Goal: Contribute content: Add original content to the website for others to see

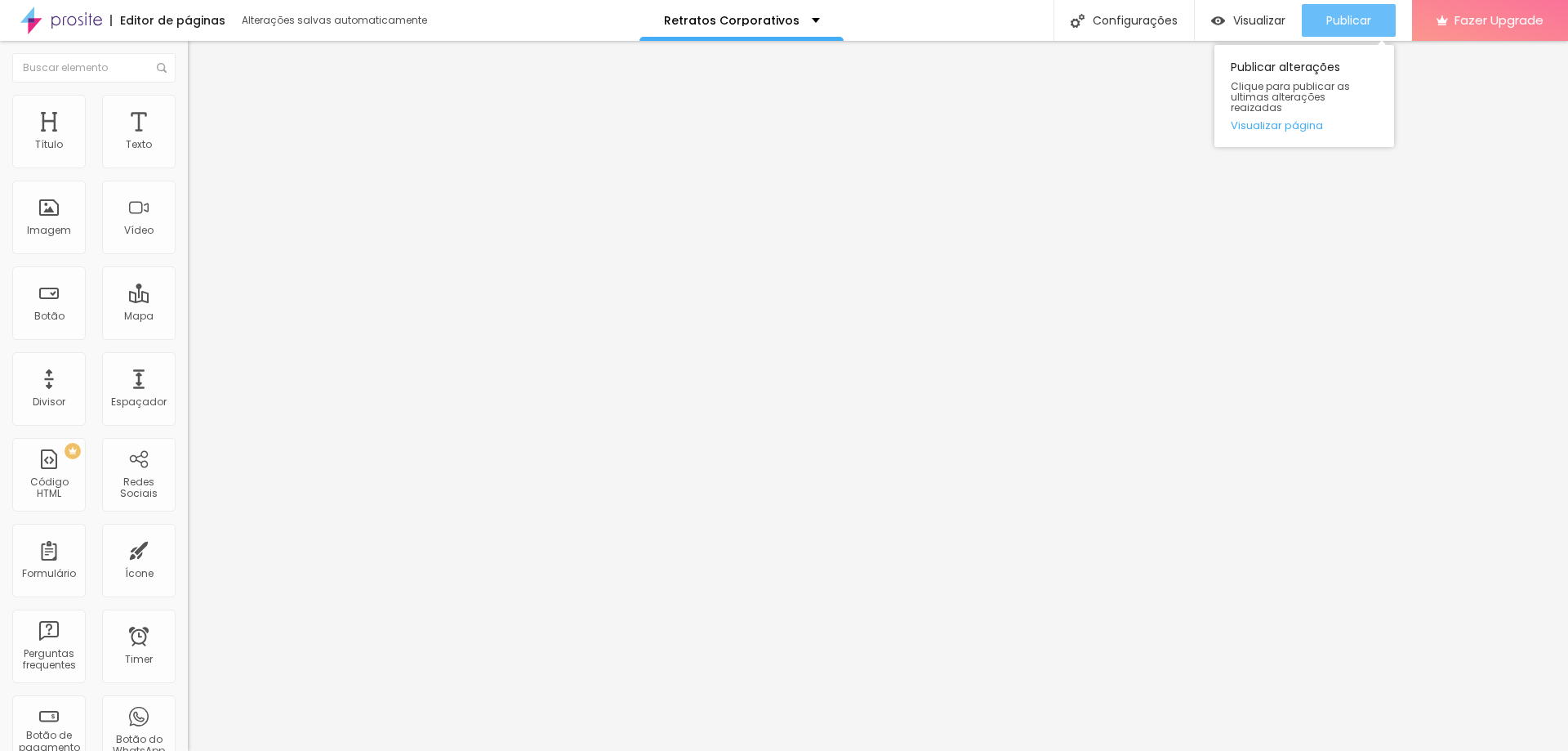
click at [1365, 29] on div "Publicar" at bounding box center [1348, 21] width 45 height 33
click at [187, 71] on button "Editar Texto" at bounding box center [281, 60] width 187 height 38
click at [187, 111] on li "Estilo" at bounding box center [281, 103] width 187 height 16
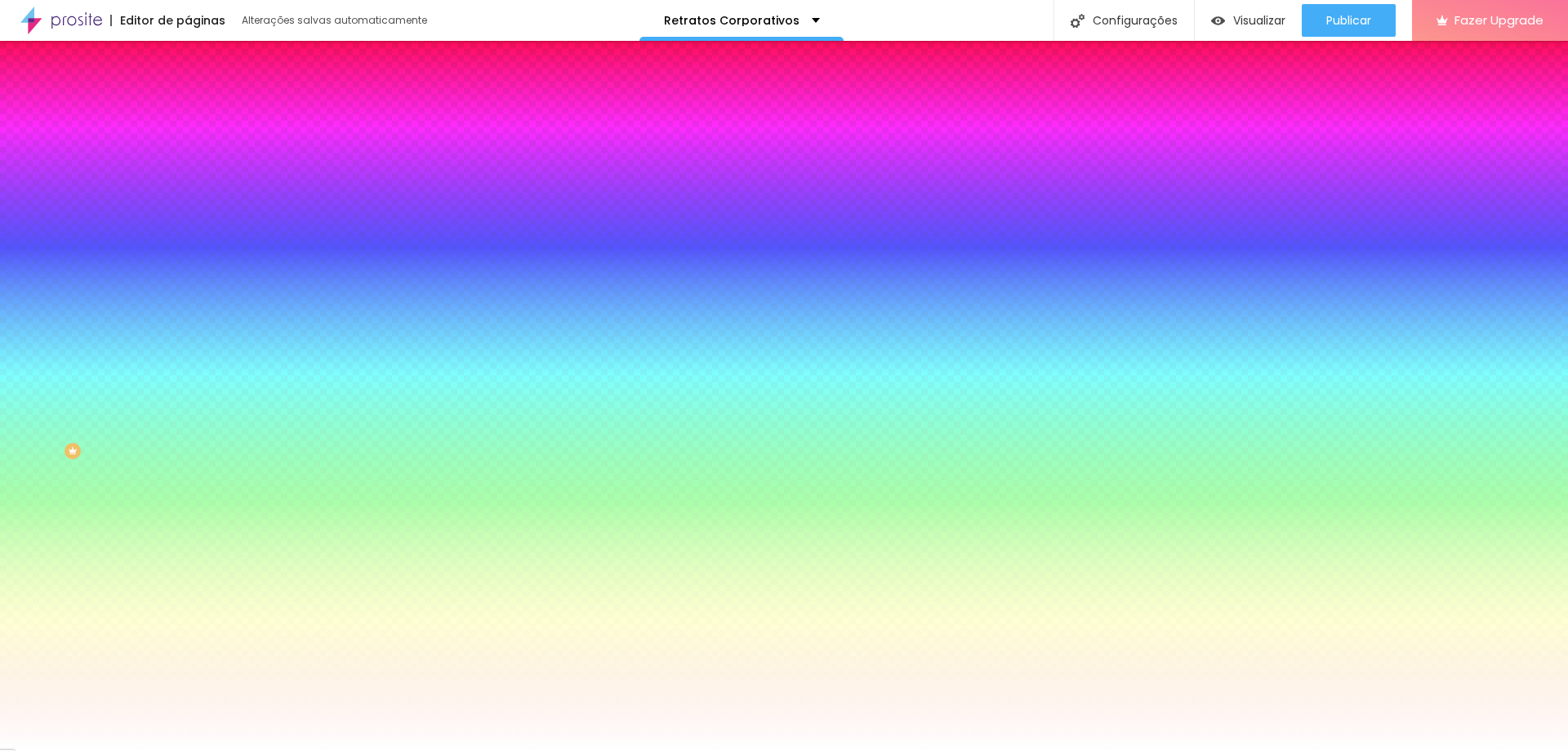
click at [187, 63] on button "Editar Seção" at bounding box center [281, 60] width 187 height 38
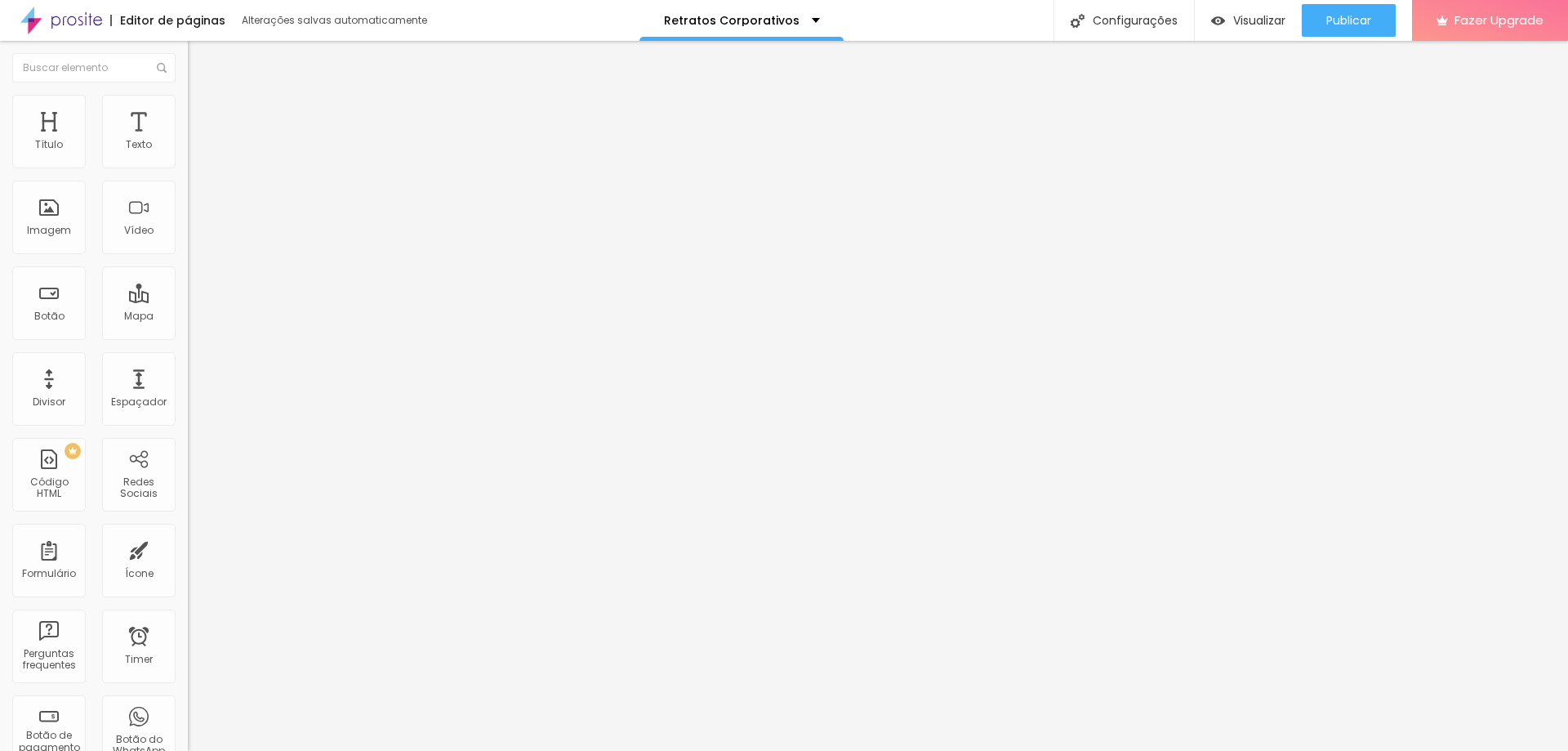
click at [203, 111] on span "Estilo" at bounding box center [215, 106] width 25 height 14
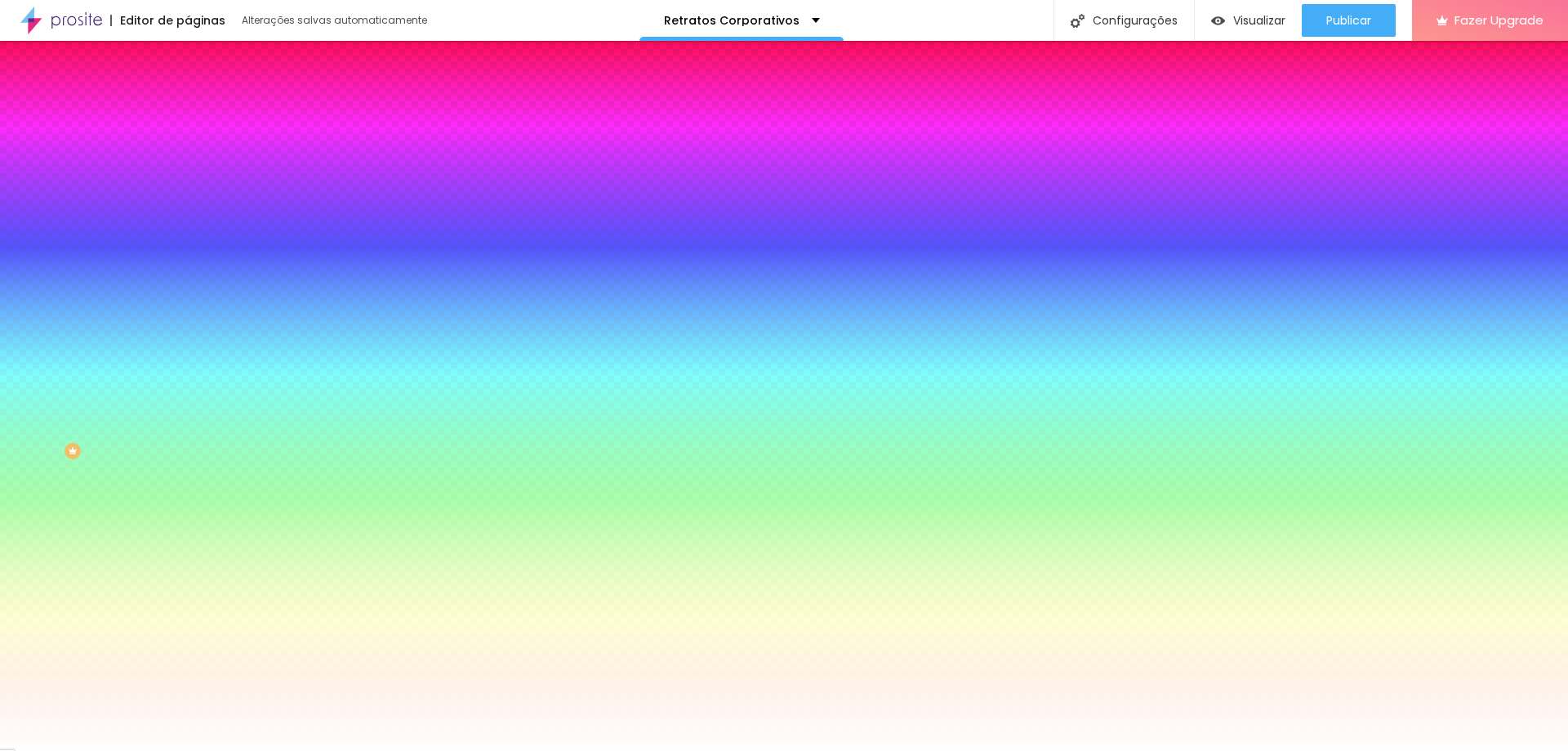
click at [187, 150] on span "Adicionar imagem" at bounding box center [240, 144] width 105 height 14
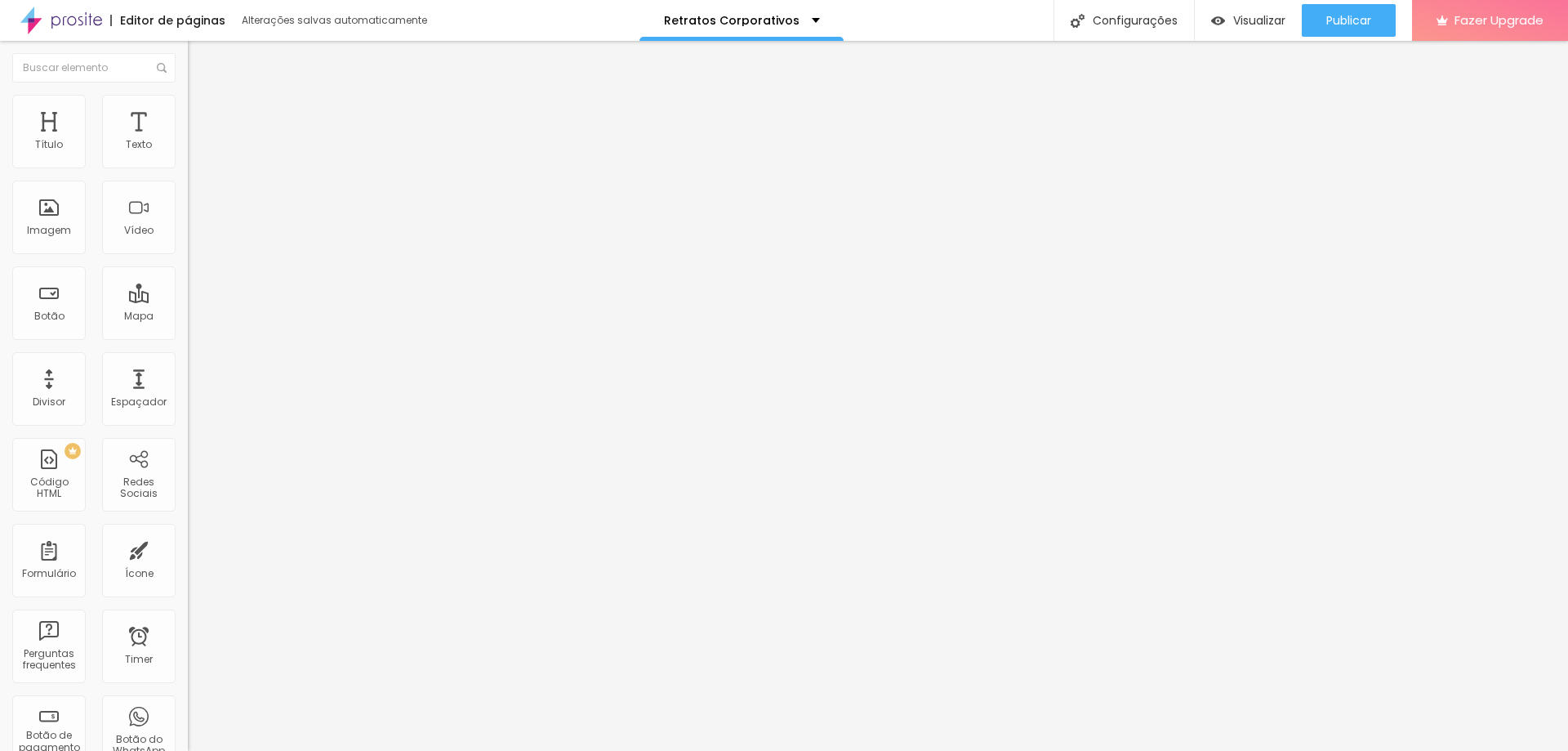
click at [187, 94] on ul "Conteúdo Estilo Avançado" at bounding box center [281, 103] width 187 height 49
click at [187, 100] on li "Estilo" at bounding box center [281, 103] width 187 height 16
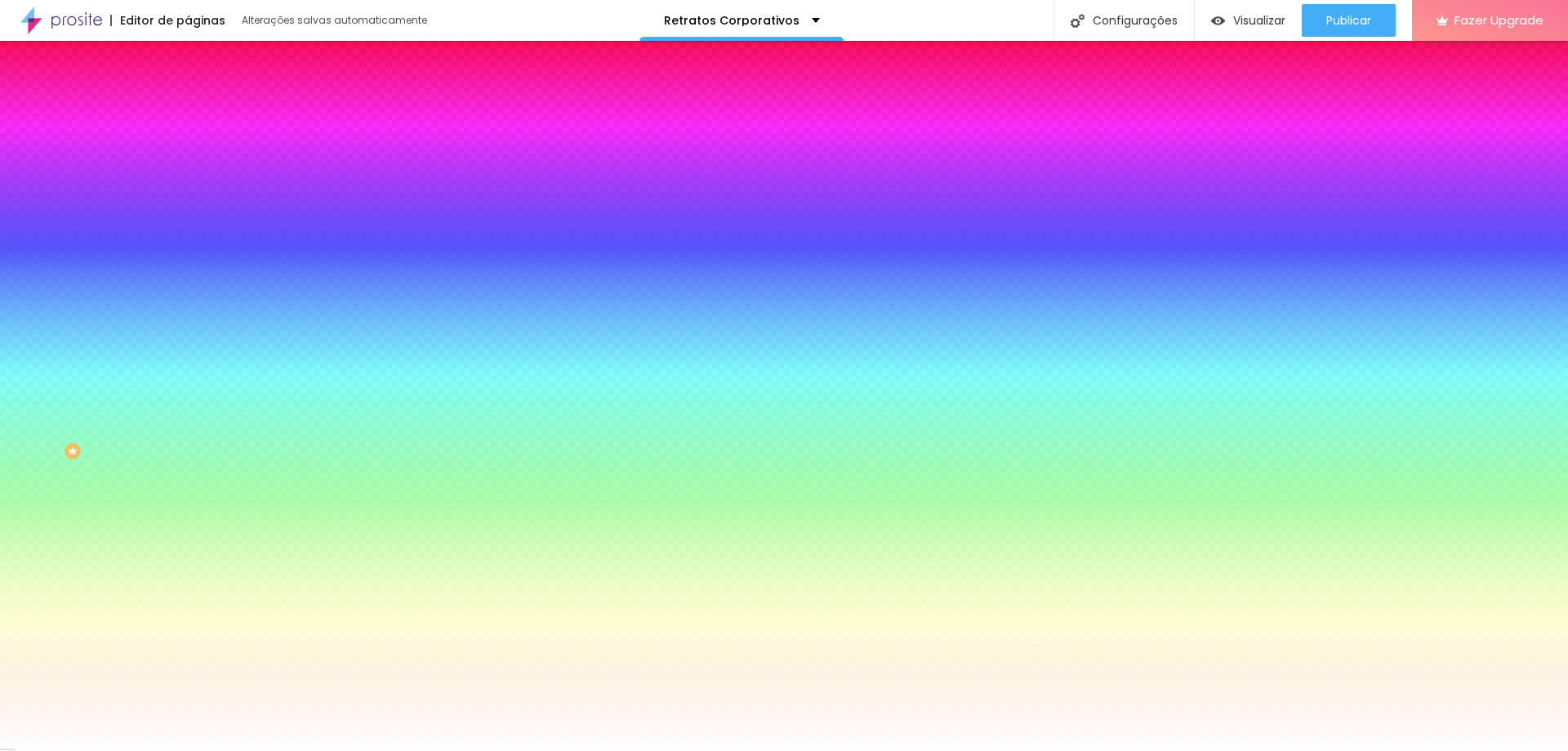
click at [187, 222] on div at bounding box center [281, 222] width 187 height 0
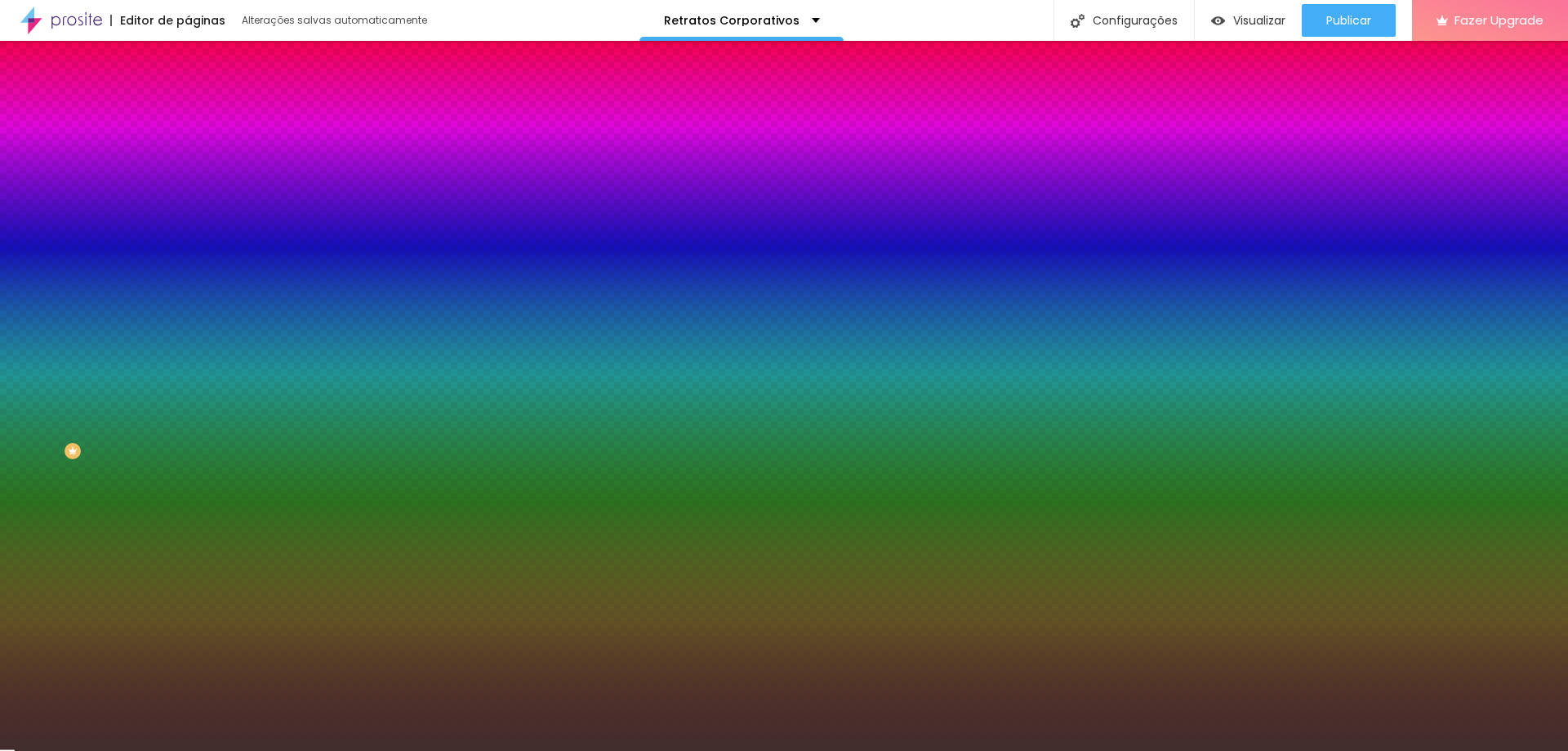
type input "#000000"
drag, startPoint x: 29, startPoint y: 455, endPoint x: 0, endPoint y: 504, distance: 56.9
click at [187, 504] on div "Editar Seção Conteúdo Estilo Avançado Imagem de fundo Trocar imagem Efeito da I…" at bounding box center [281, 396] width 187 height 710
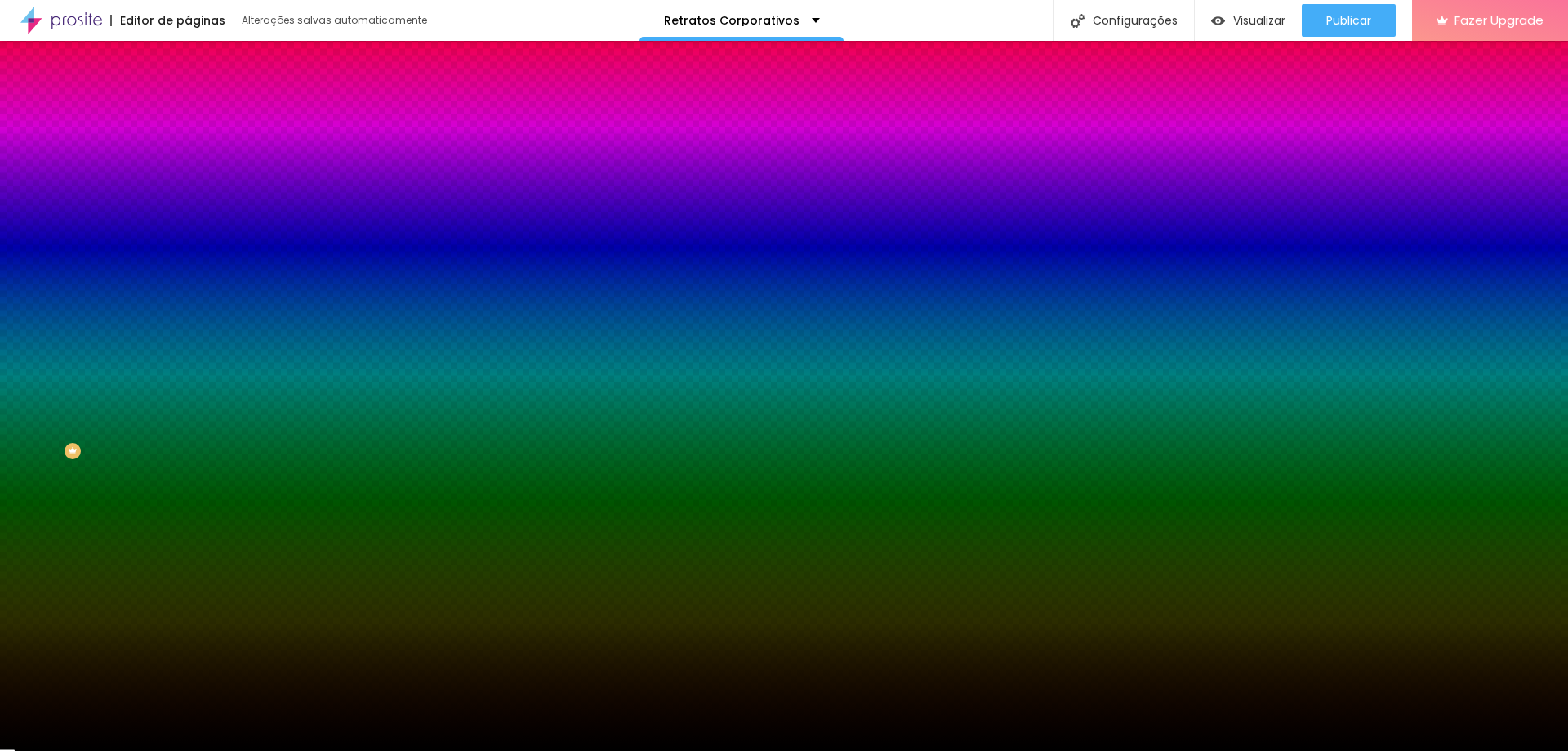
click at [187, 222] on div at bounding box center [281, 222] width 187 height 0
drag, startPoint x: 169, startPoint y: 337, endPoint x: 157, endPoint y: 405, distance: 69.1
click at [157, 405] on div at bounding box center [784, 375] width 1568 height 751
click at [187, 150] on span "Trocar imagem" at bounding box center [232, 144] width 89 height 14
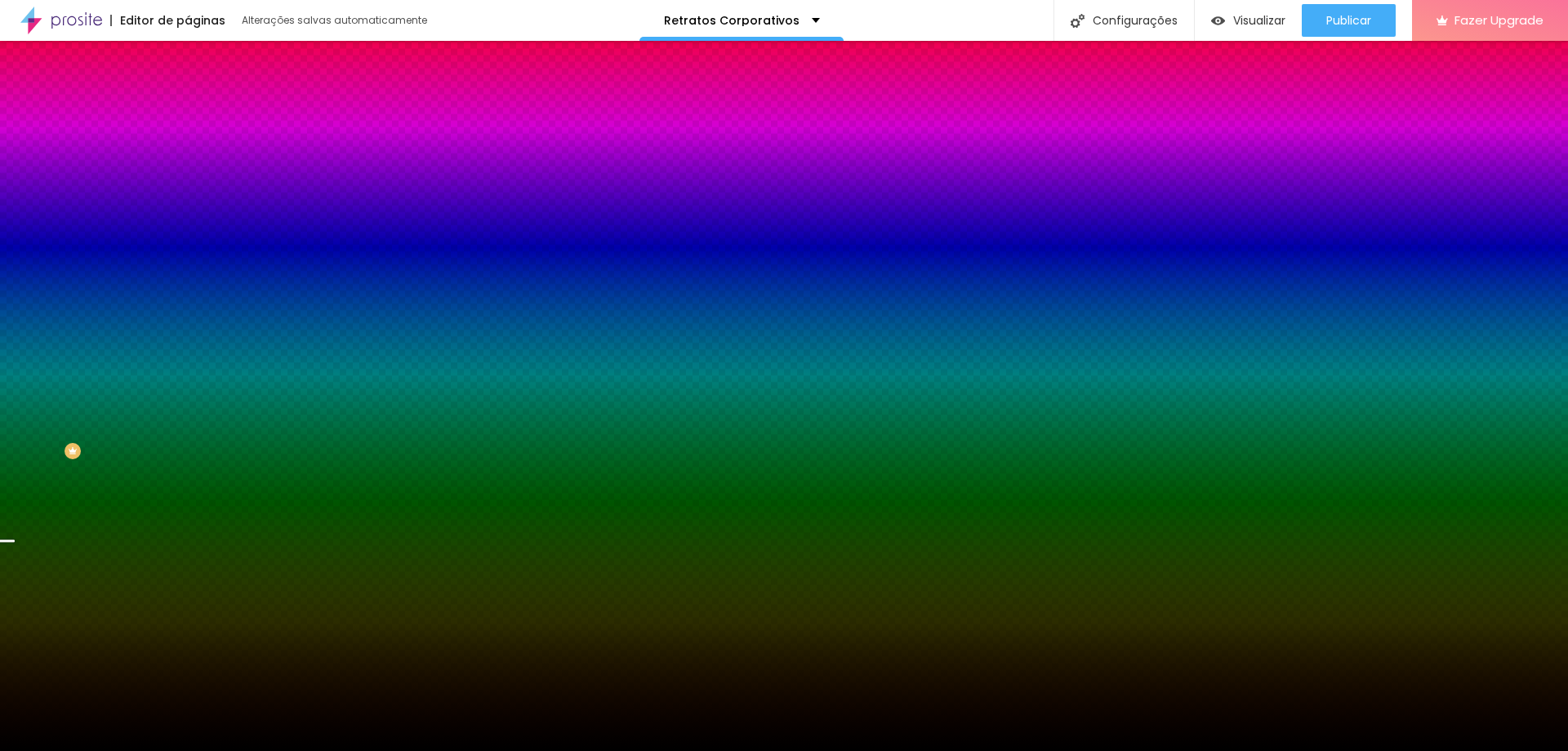
click at [187, 93] on img at bounding box center [195, 86] width 14 height 14
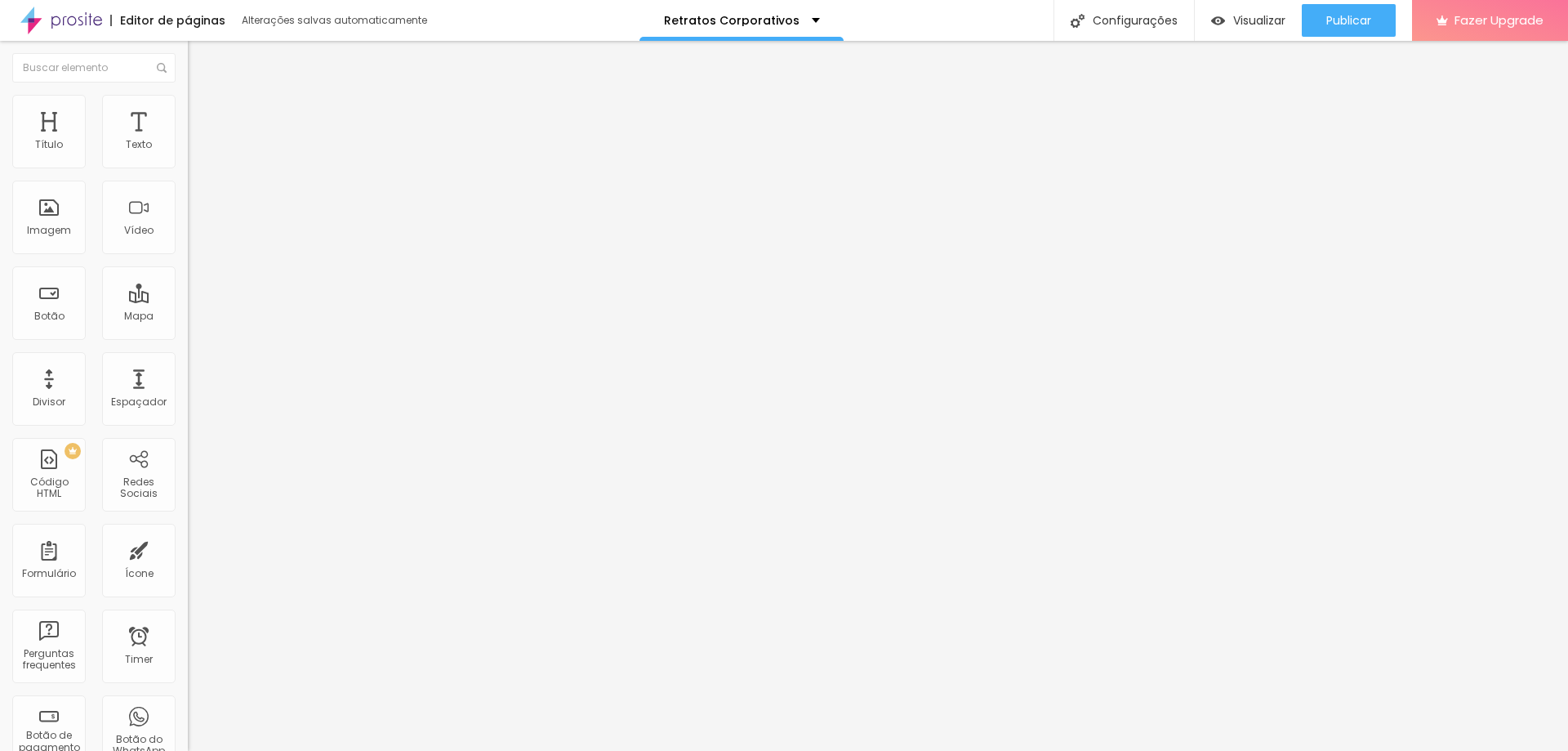
click at [187, 104] on img at bounding box center [195, 102] width 14 height 14
click at [147, 110] on div "Texto" at bounding box center [138, 131] width 73 height 73
click at [203, 115] on span "Avançado" at bounding box center [229, 122] width 54 height 14
type input "50"
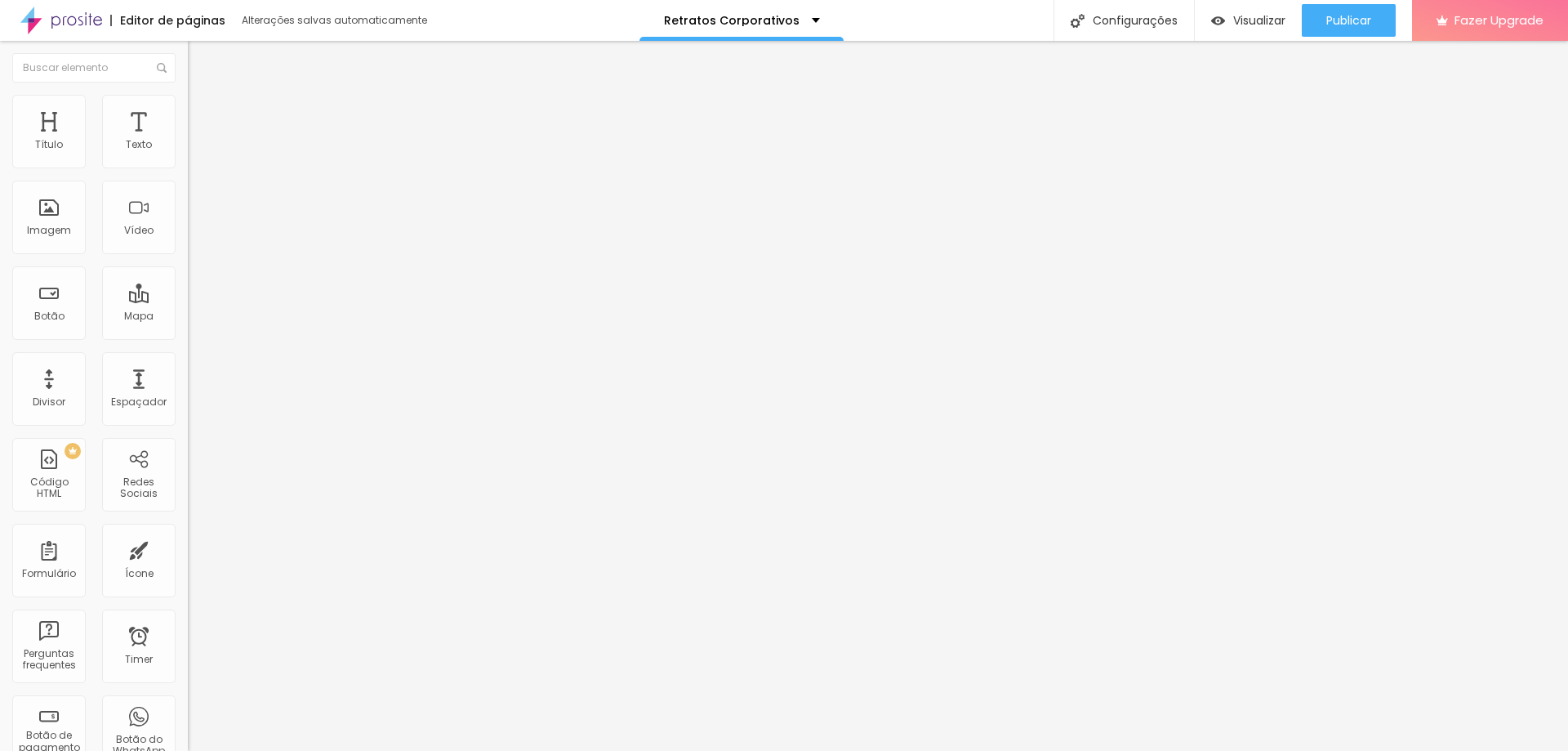
type input "281"
type input "334"
type input "387"
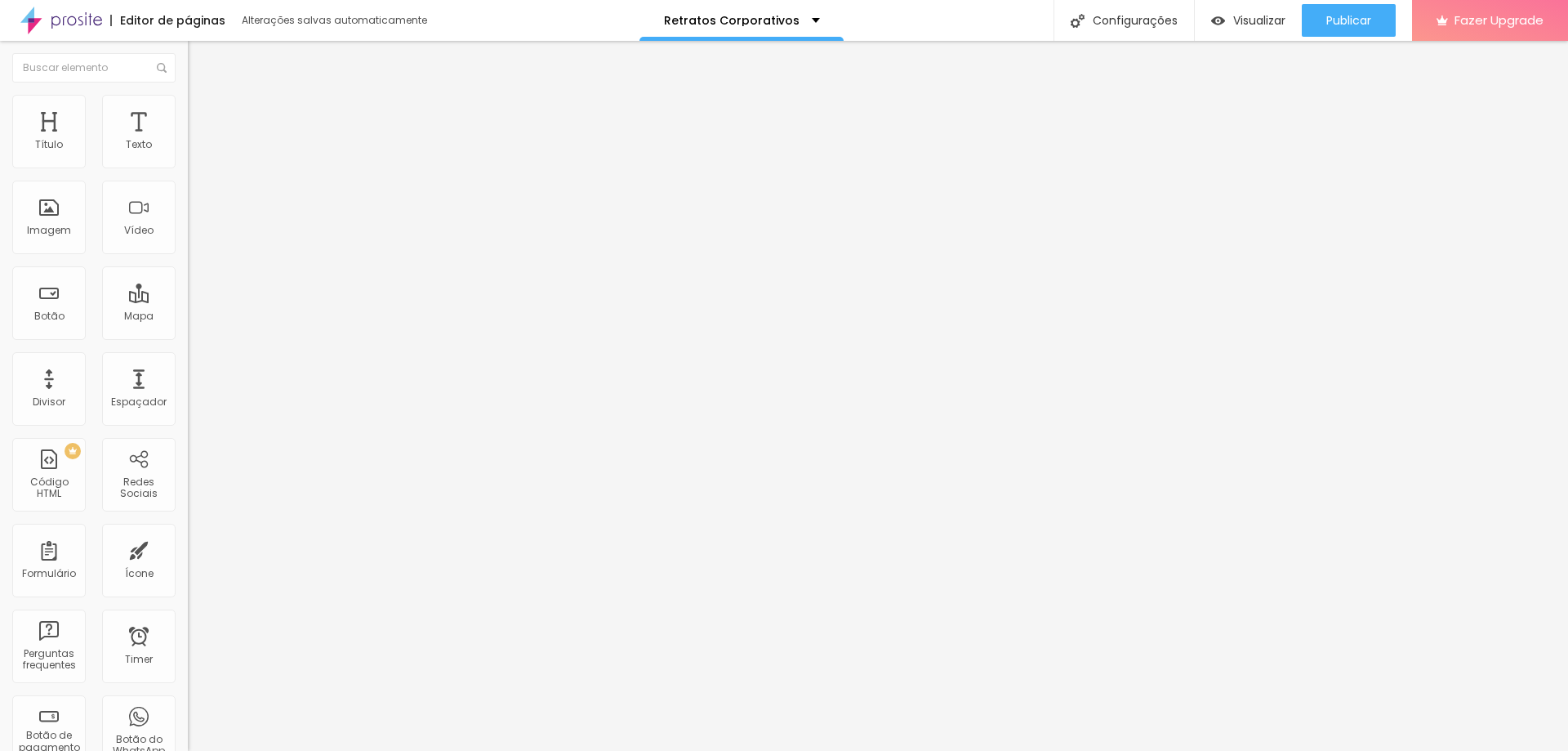
type input "387"
type input "418"
type input "424"
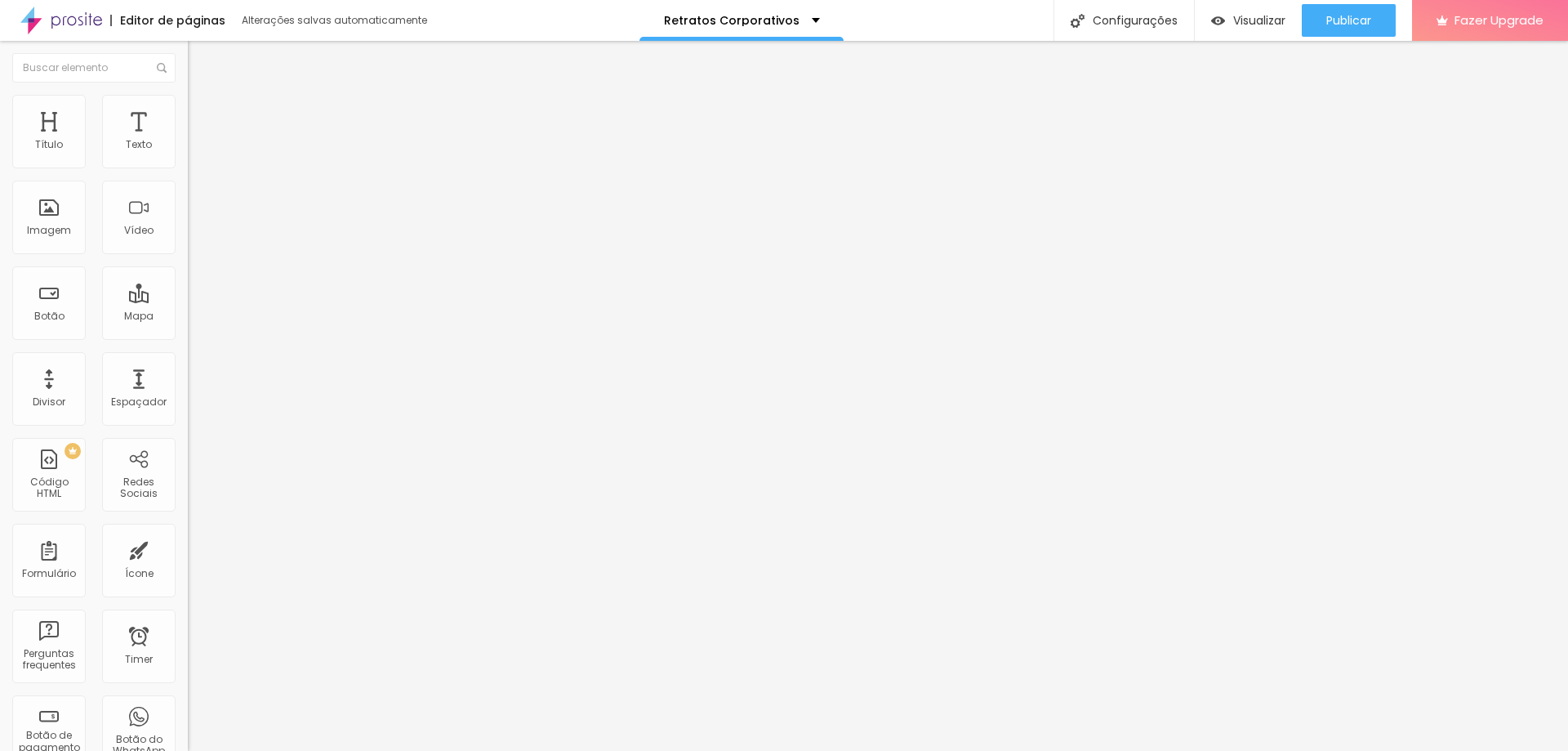
type input "429"
type input "434"
type input "450"
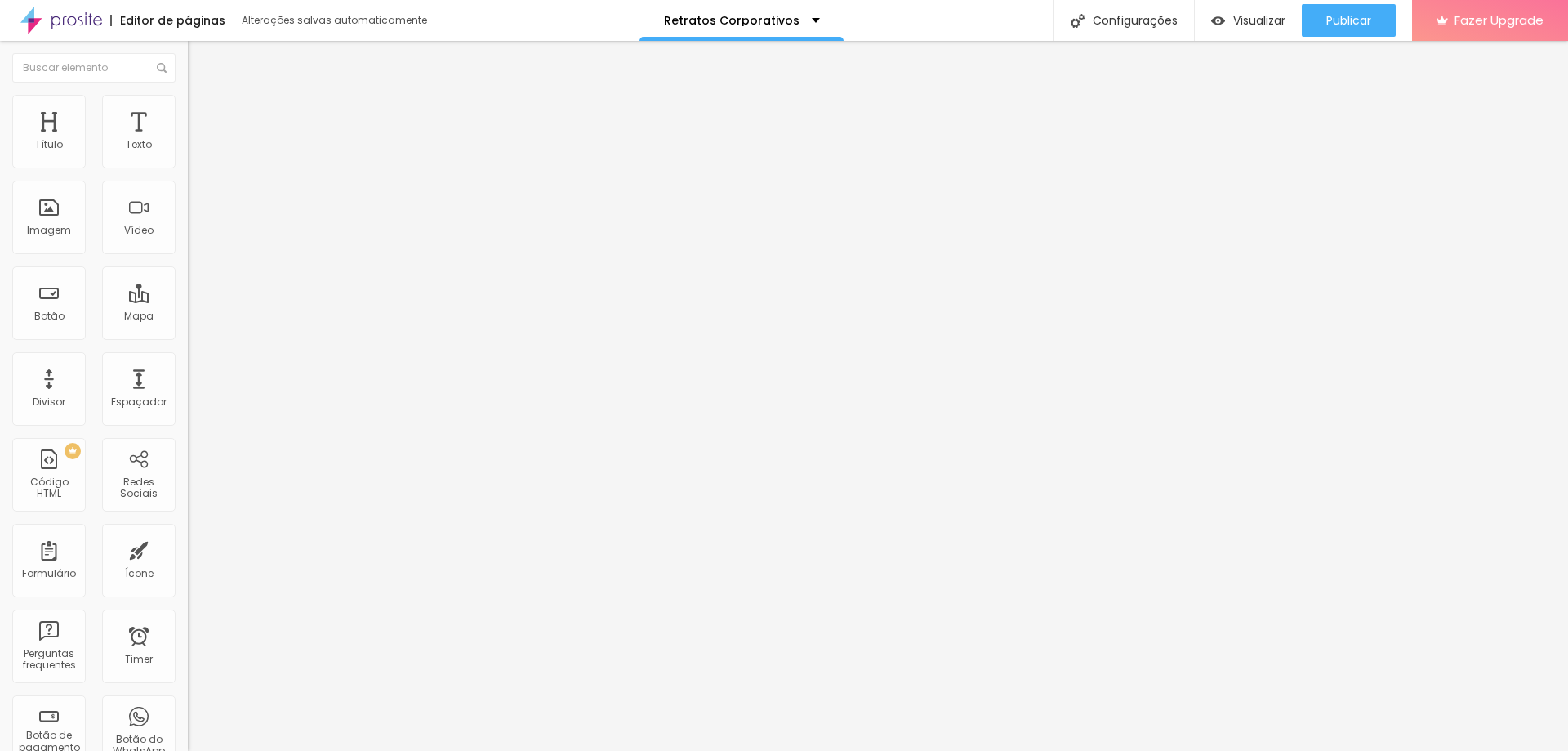
type input "450"
type input "439"
type input "287"
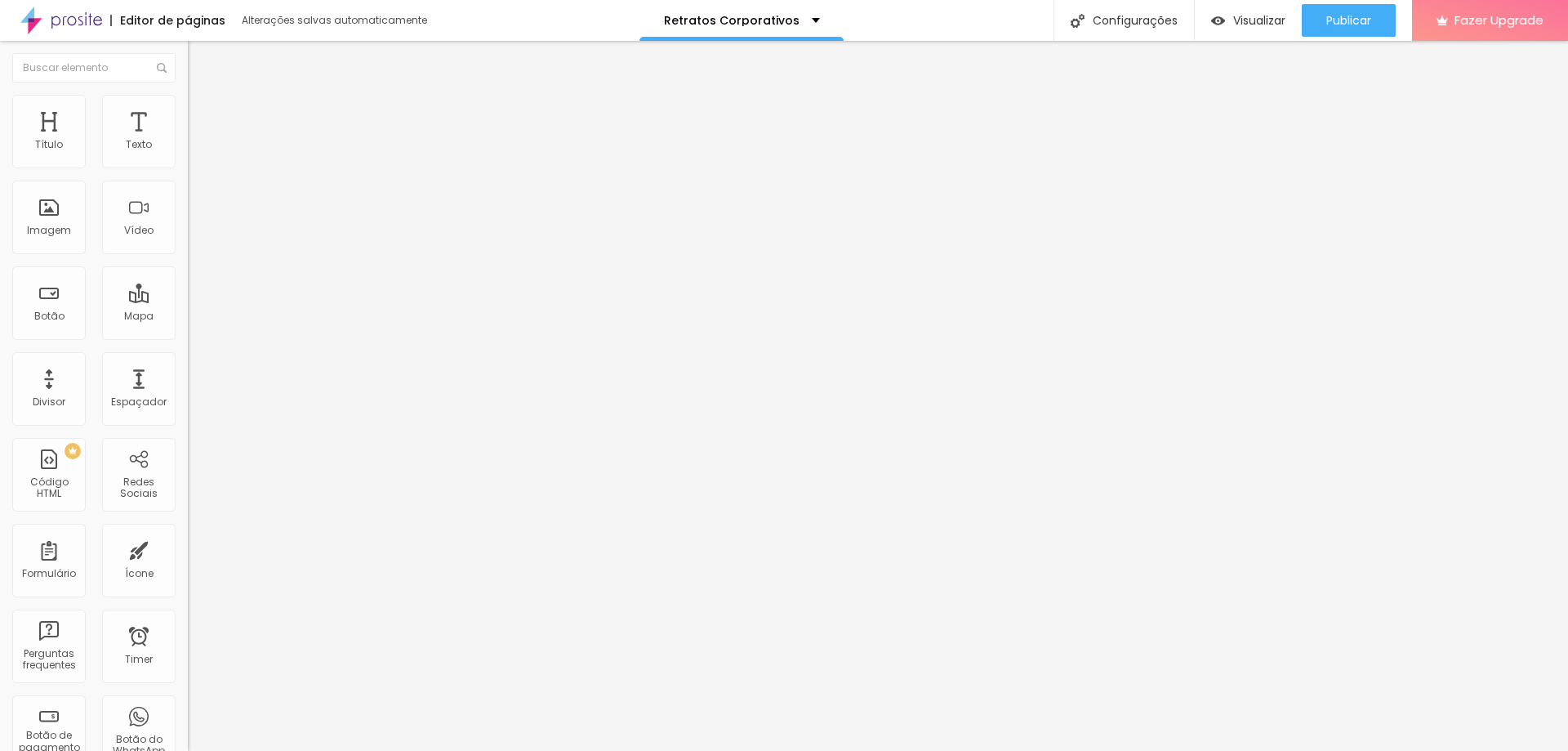
type input "260"
type input "250"
type input "245"
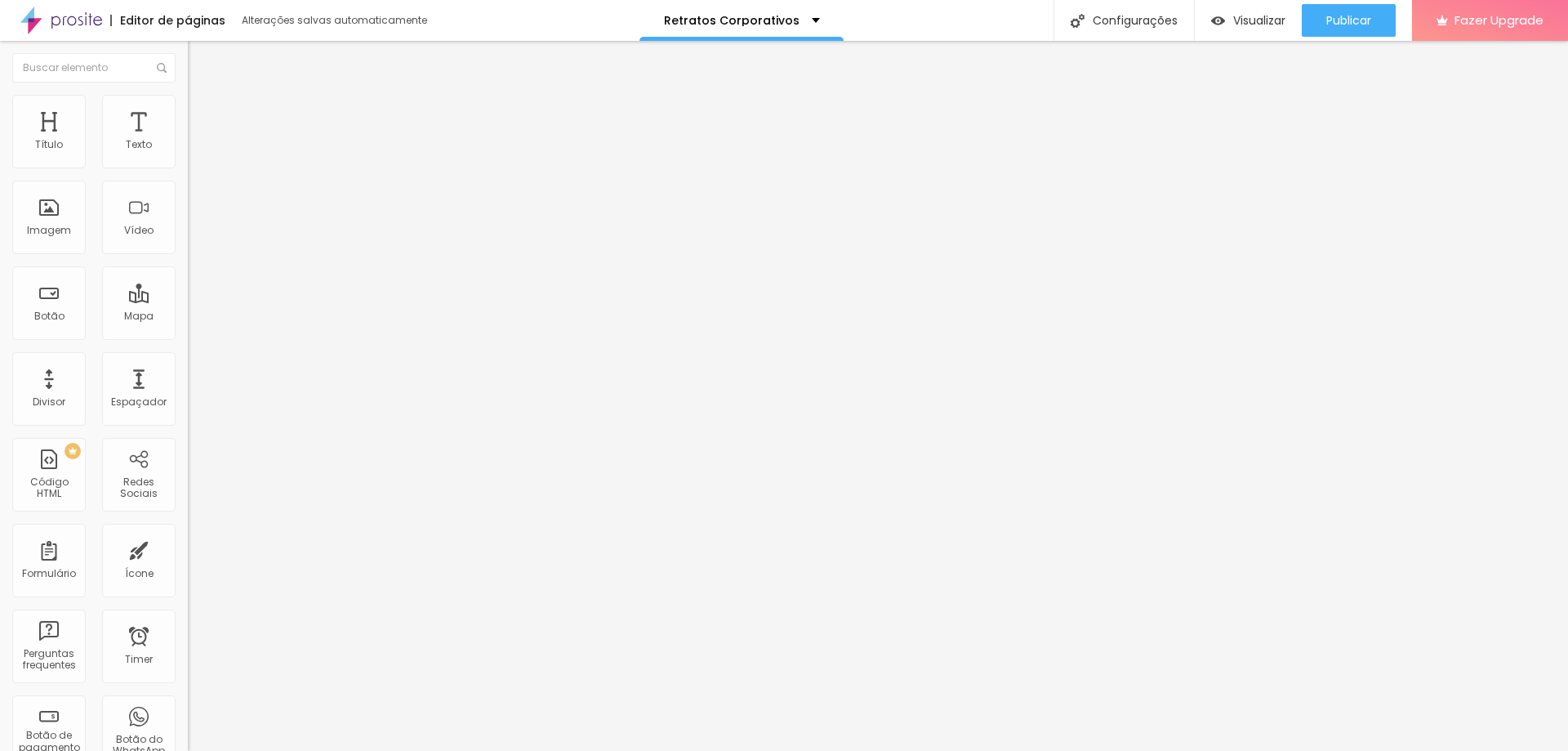
type input "245"
type input "160"
type input "123"
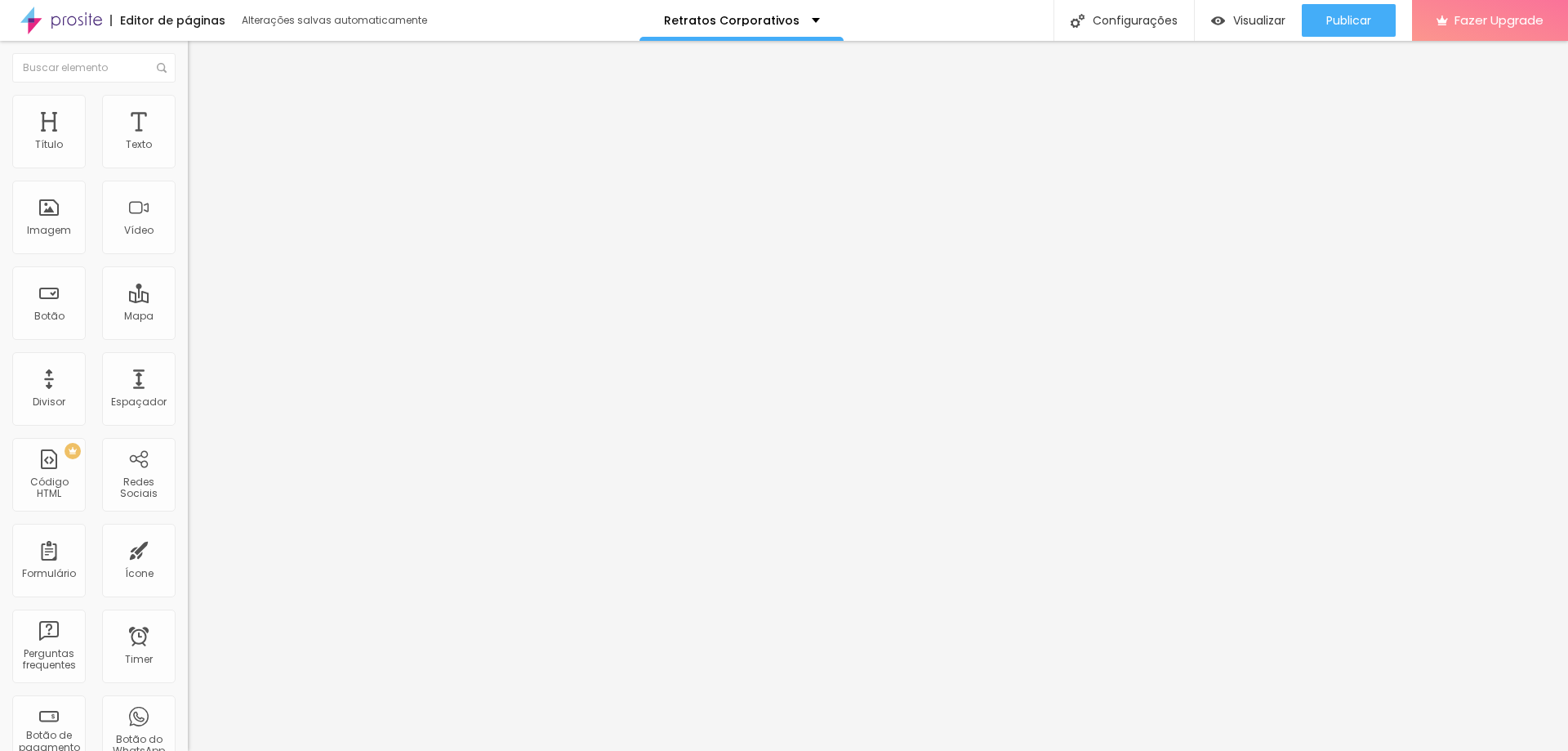
type input "118"
type input "97"
type input "76"
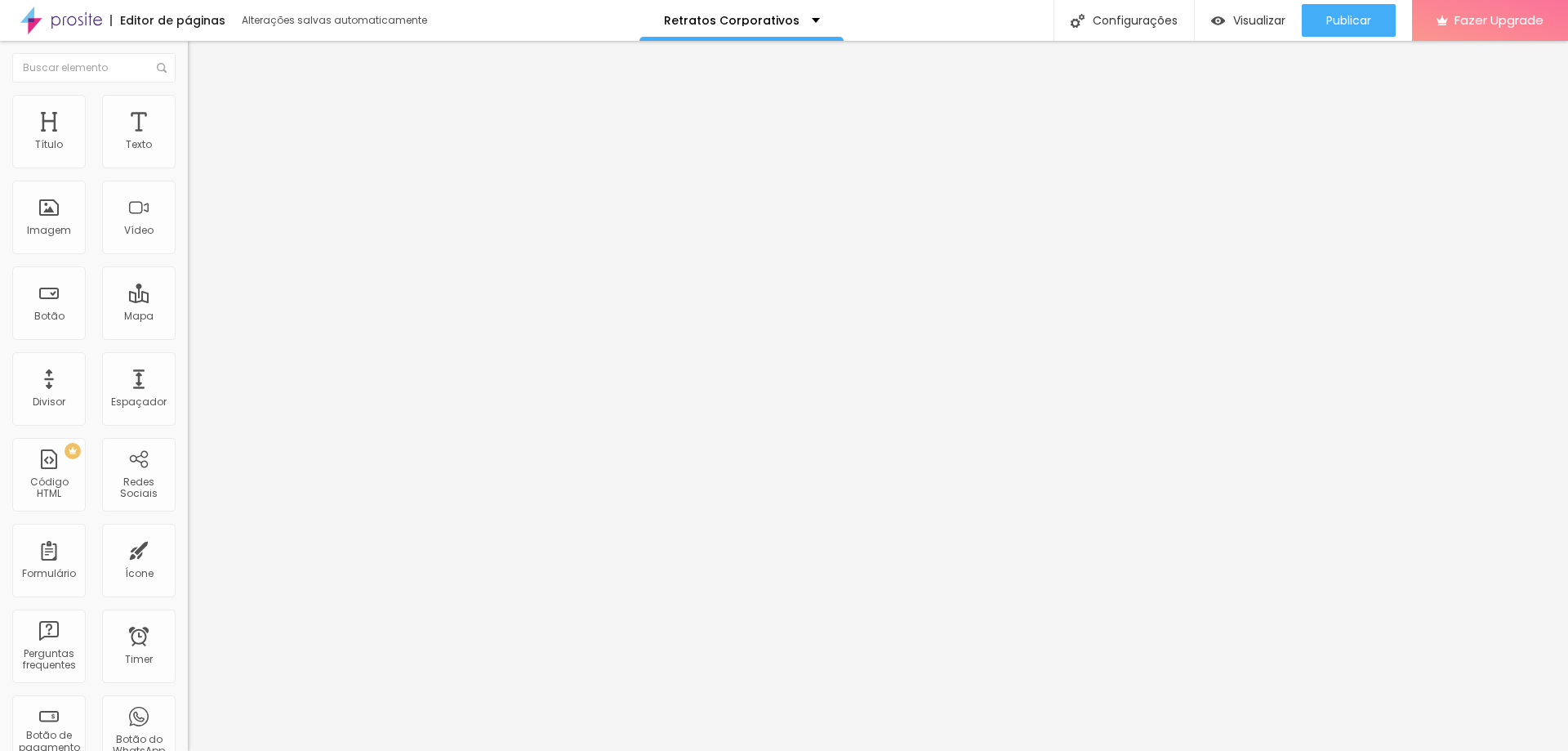
type input "76"
drag, startPoint x: 39, startPoint y: 189, endPoint x: 48, endPoint y: 188, distance: 9.1
type input "76"
click at [187, 548] on input "range" at bounding box center [240, 555] width 105 height 13
click at [187, 242] on button "button" at bounding box center [199, 233] width 23 height 17
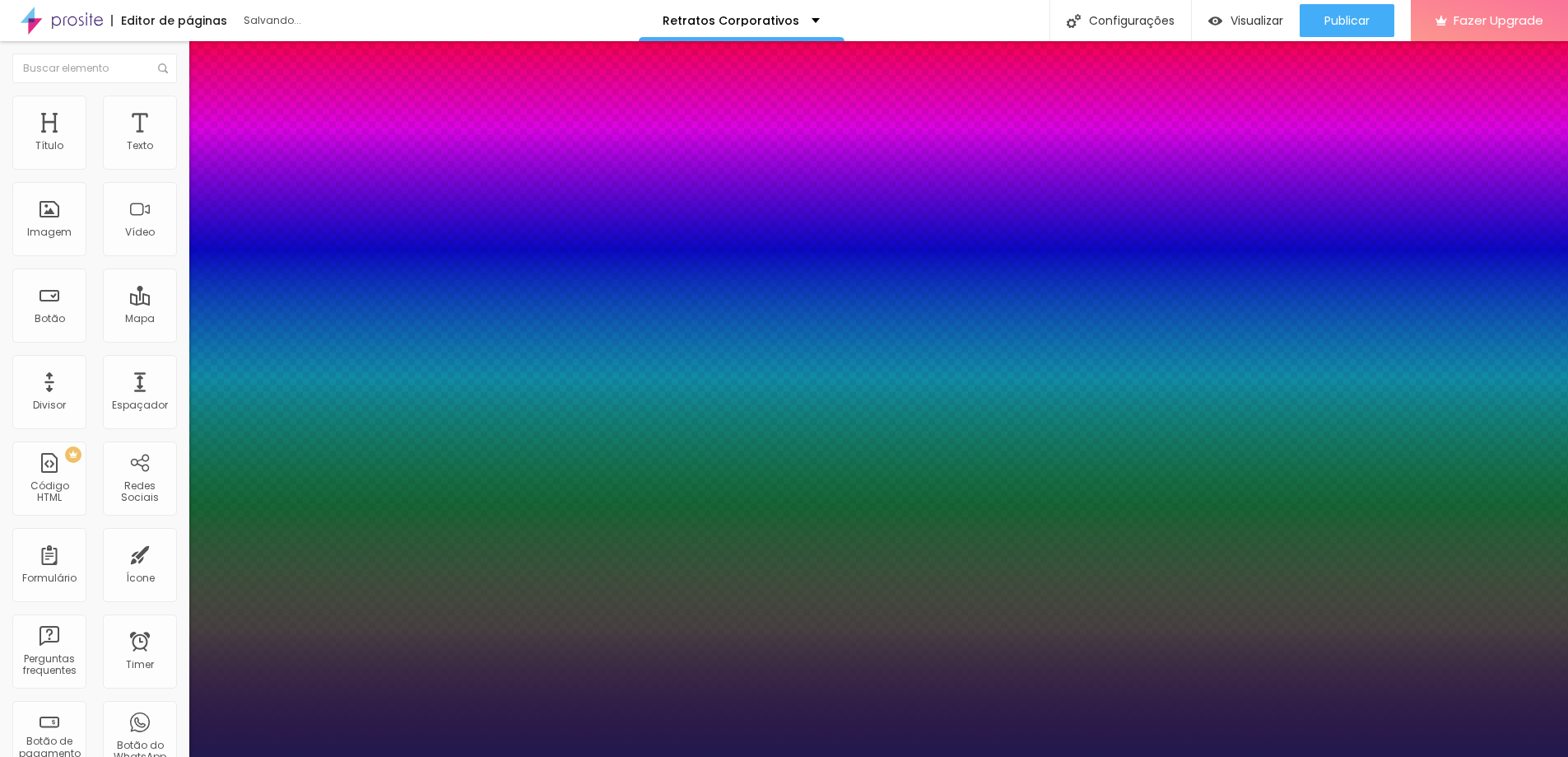
type input "1"
type input "17"
type input "1"
type input "33"
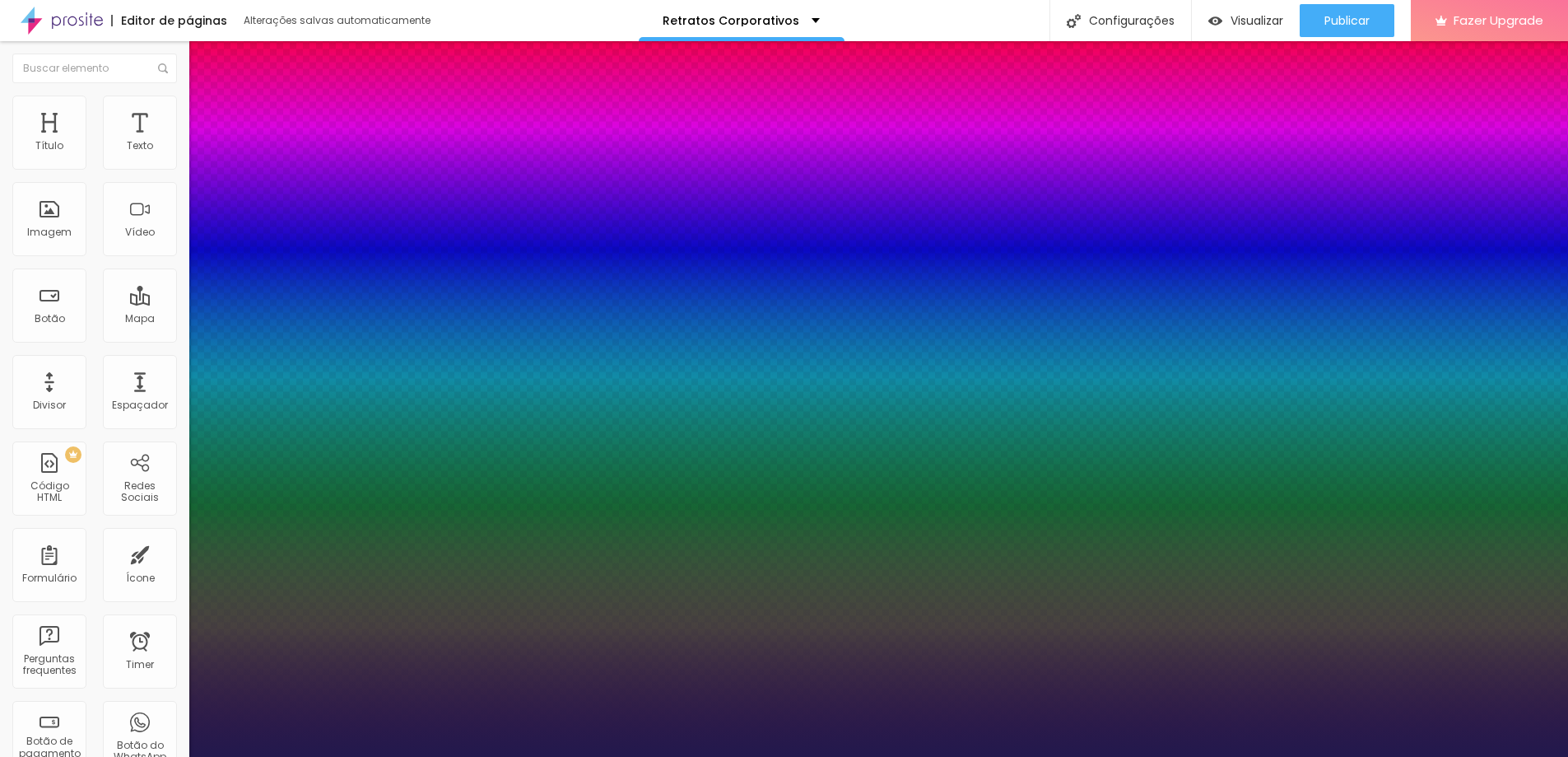
type input "33"
type input "1"
type input "34"
type input "1"
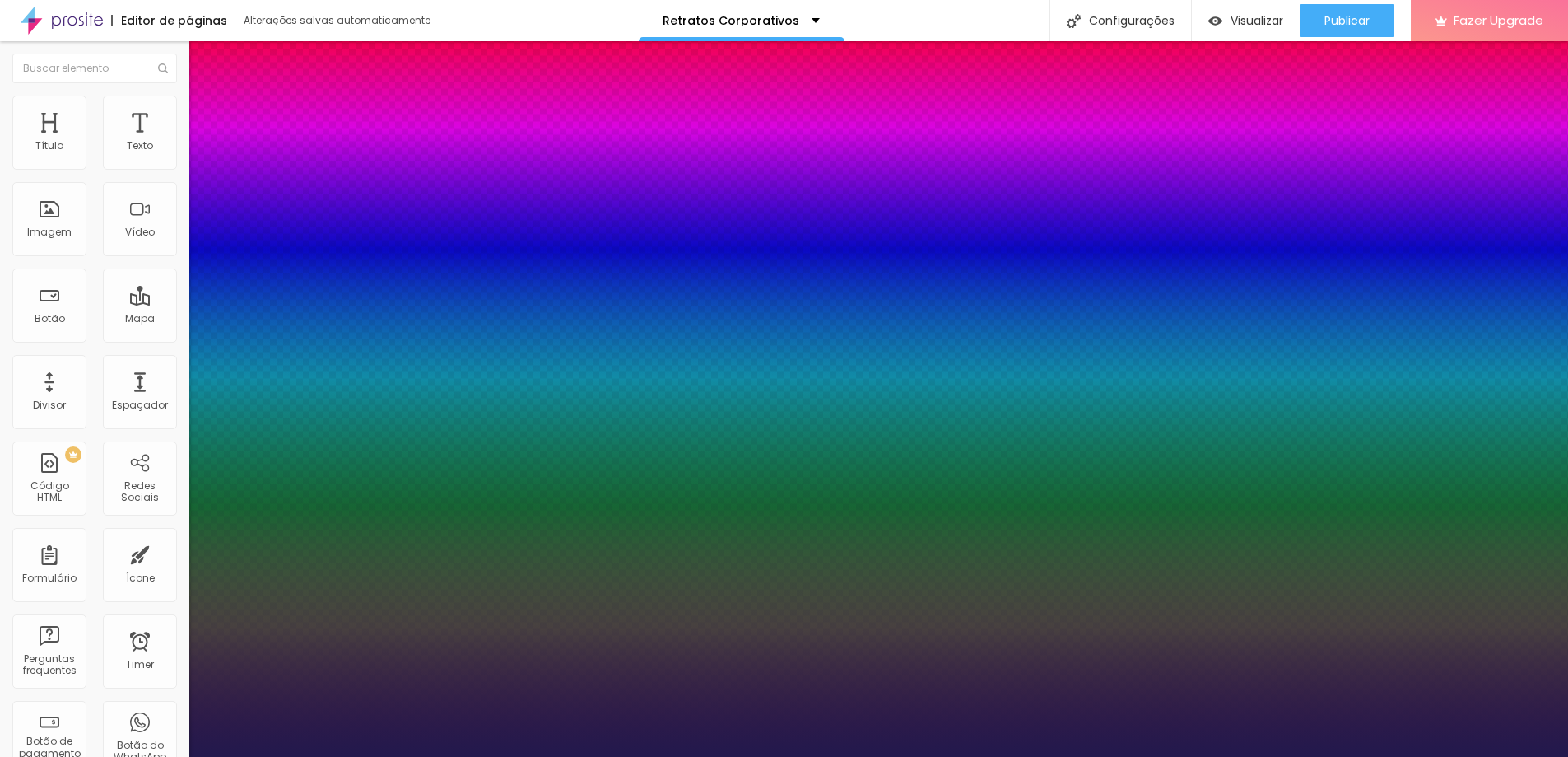
type input "37"
type input "1"
type input "40"
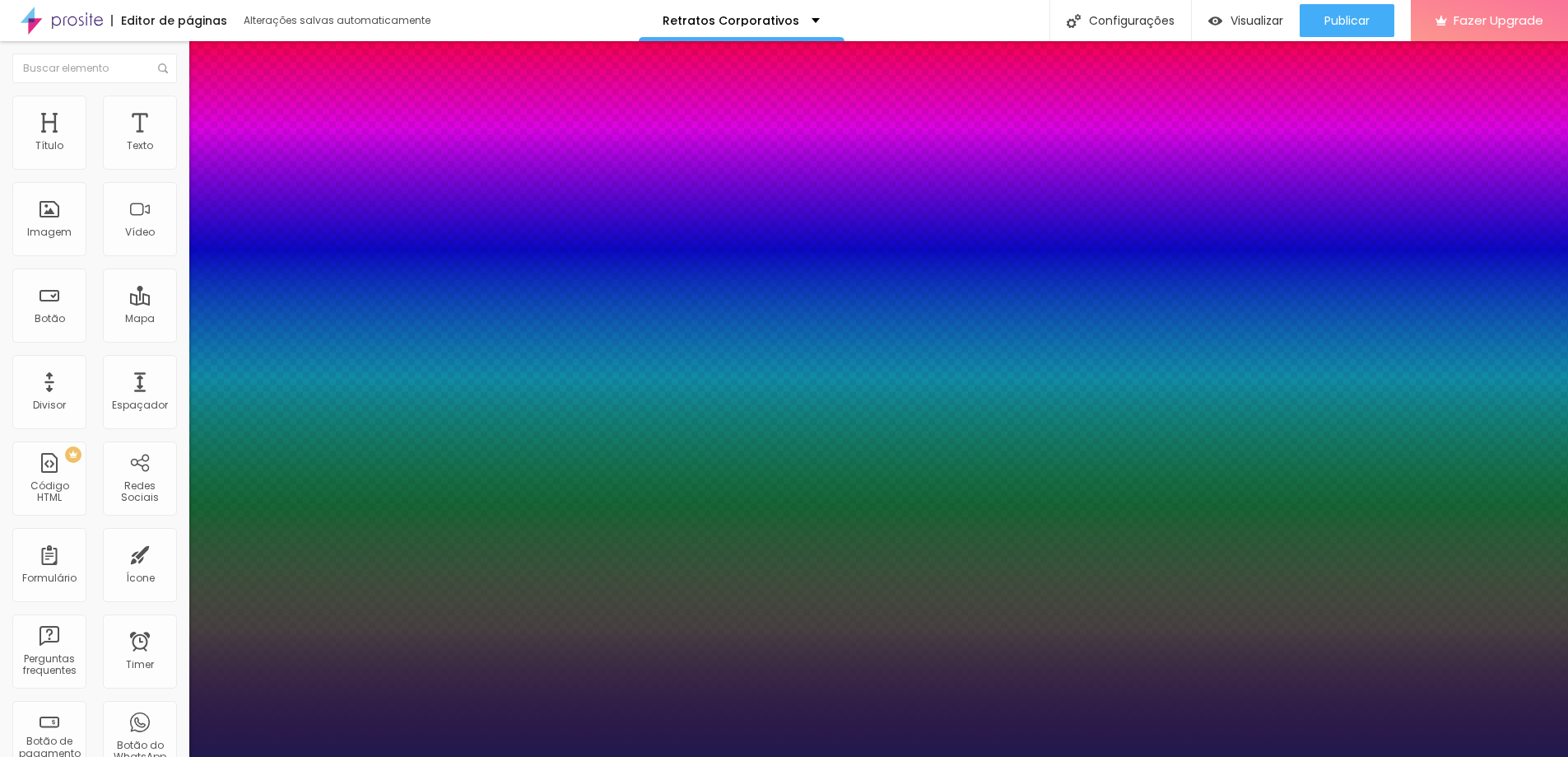
type input "1"
type input "41"
type input "1"
type input "44"
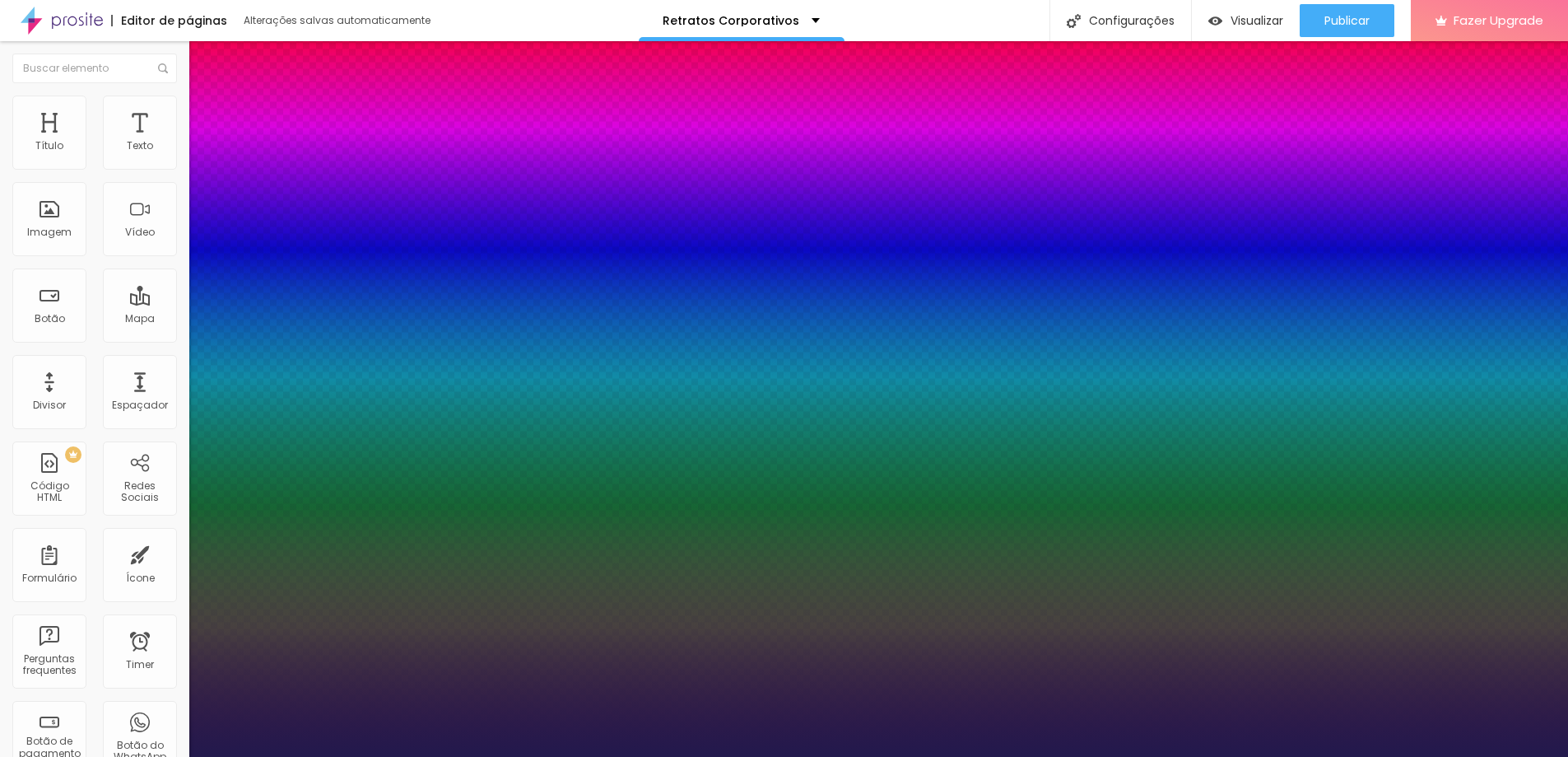
type input "44"
type input "1"
type input "46"
type input "1"
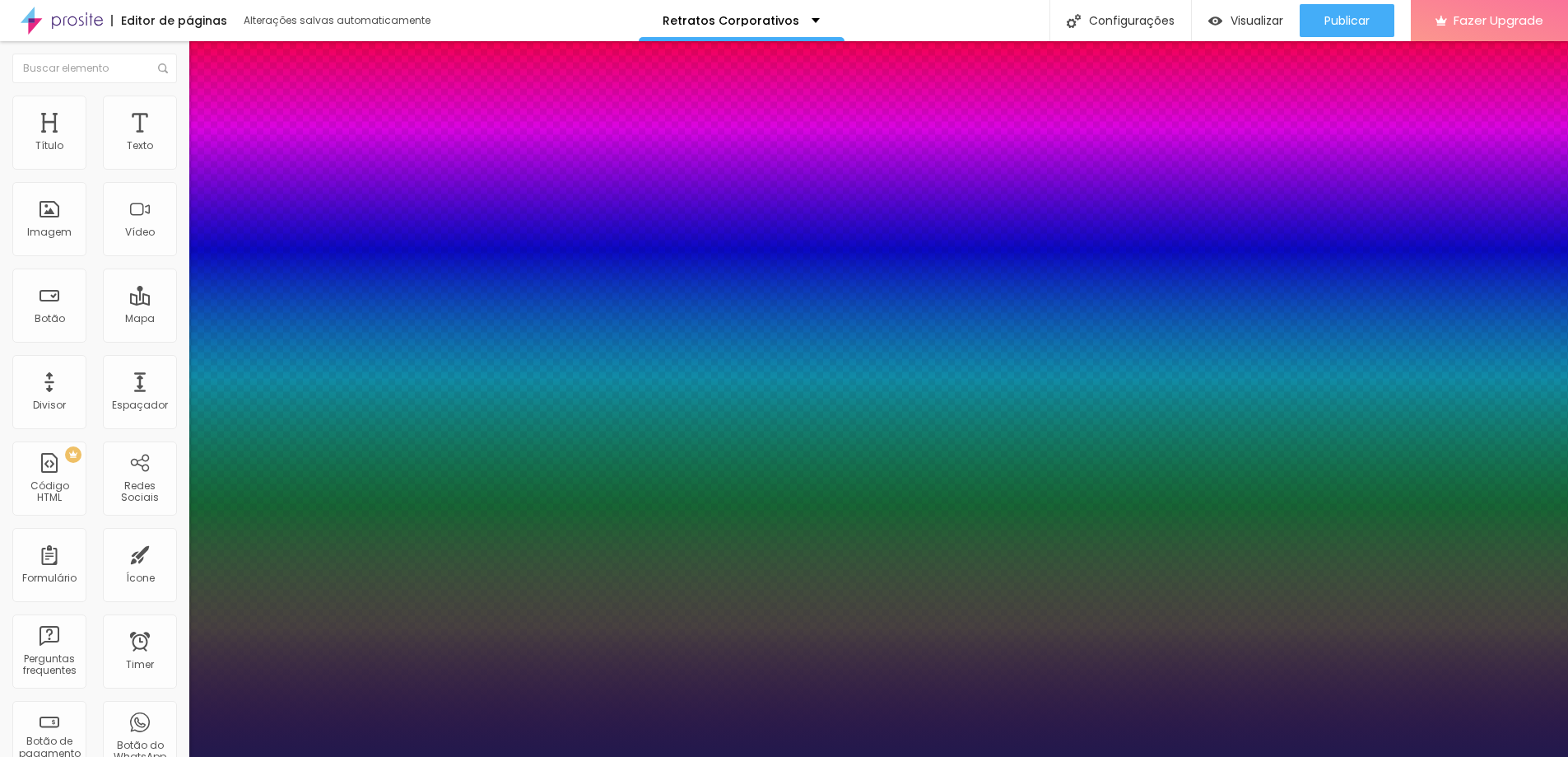
drag, startPoint x: 220, startPoint y: 463, endPoint x: 261, endPoint y: 461, distance: 41.0
type input "46"
click at [709, 756] on div at bounding box center [784, 757] width 1568 height 0
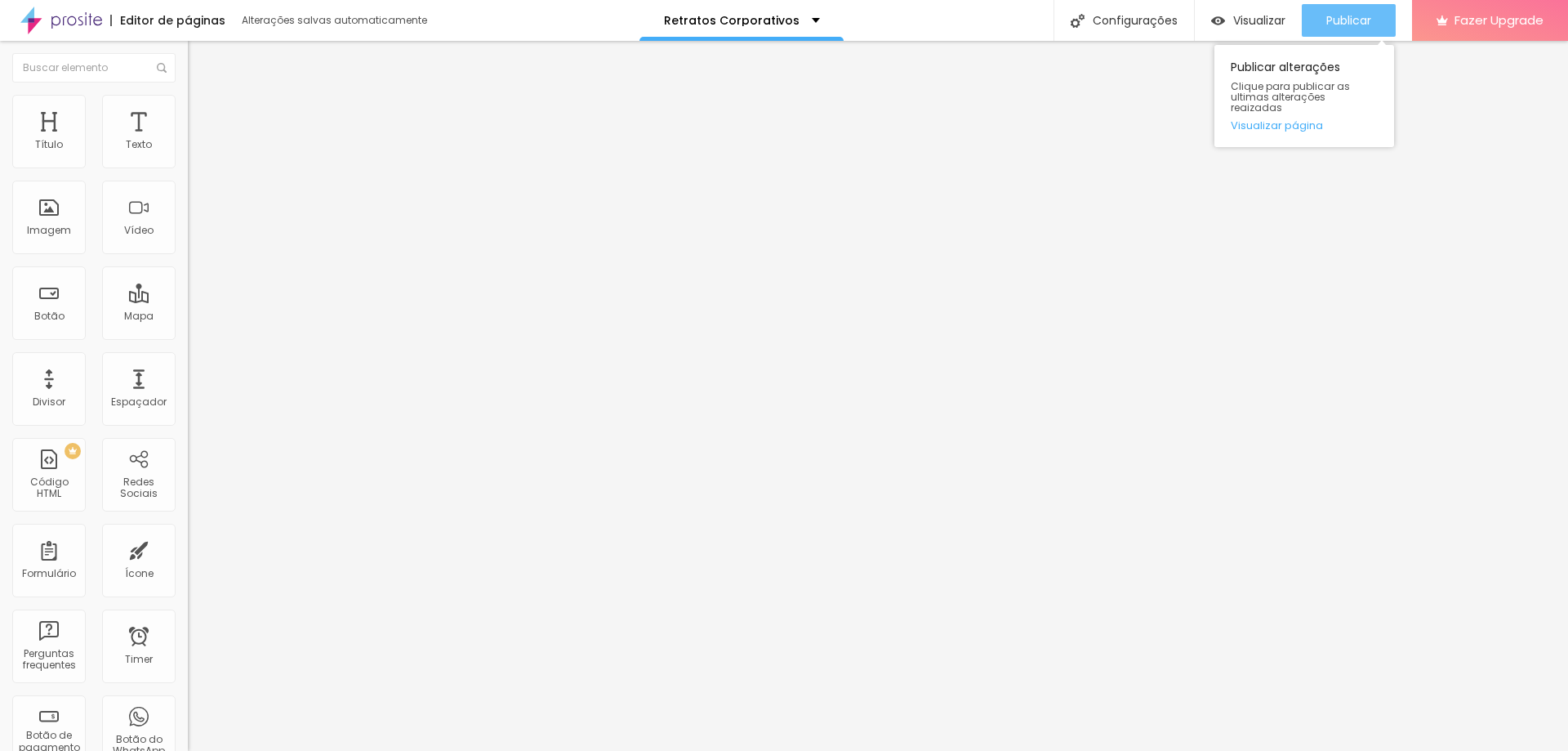
click at [1330, 14] on span "Publicar" at bounding box center [1348, 21] width 45 height 13
click at [200, 64] on div "Editar Texto" at bounding box center [246, 59] width 93 height 13
click at [187, 157] on button "button" at bounding box center [199, 147] width 23 height 17
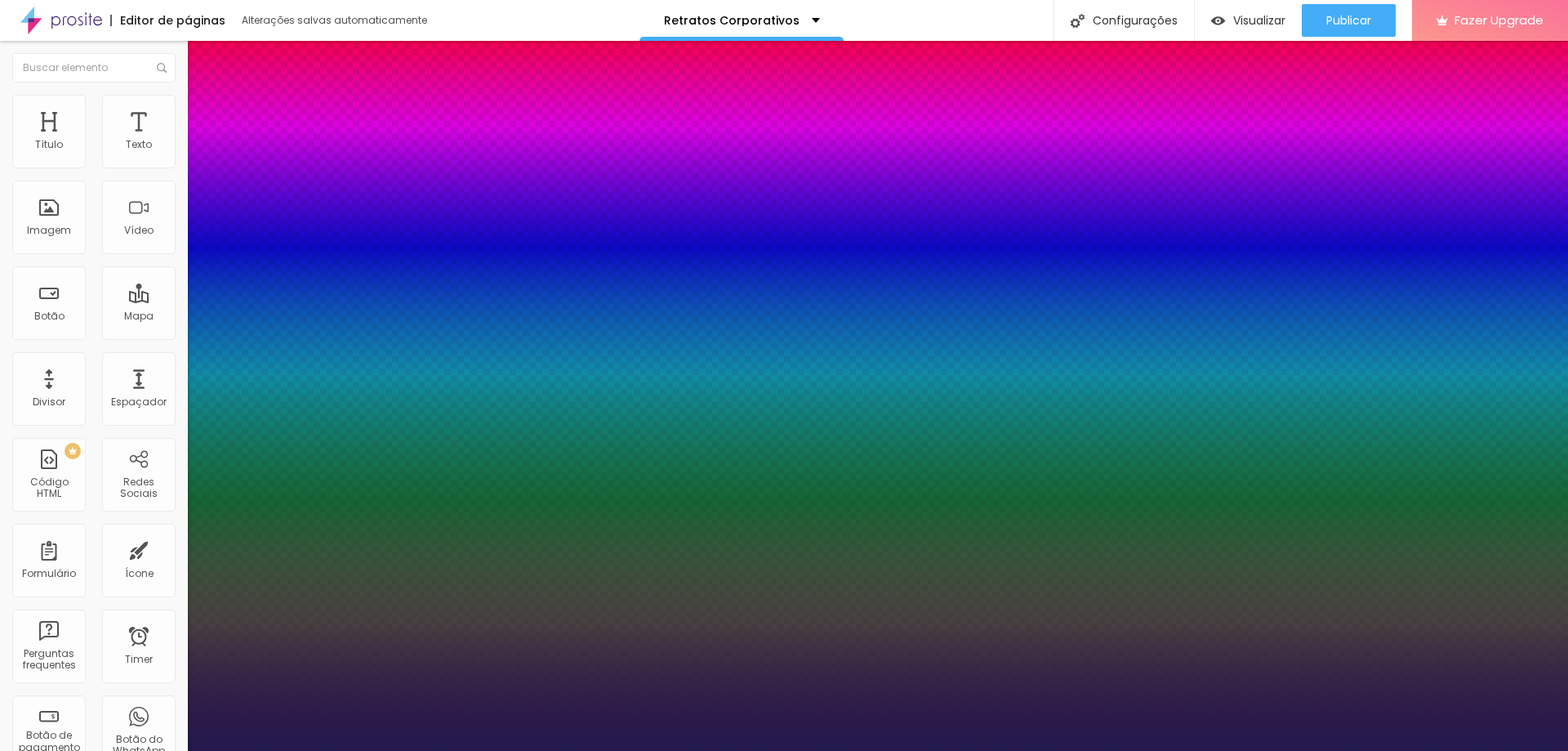
type input "1"
type input "32"
type input "1"
type input "35"
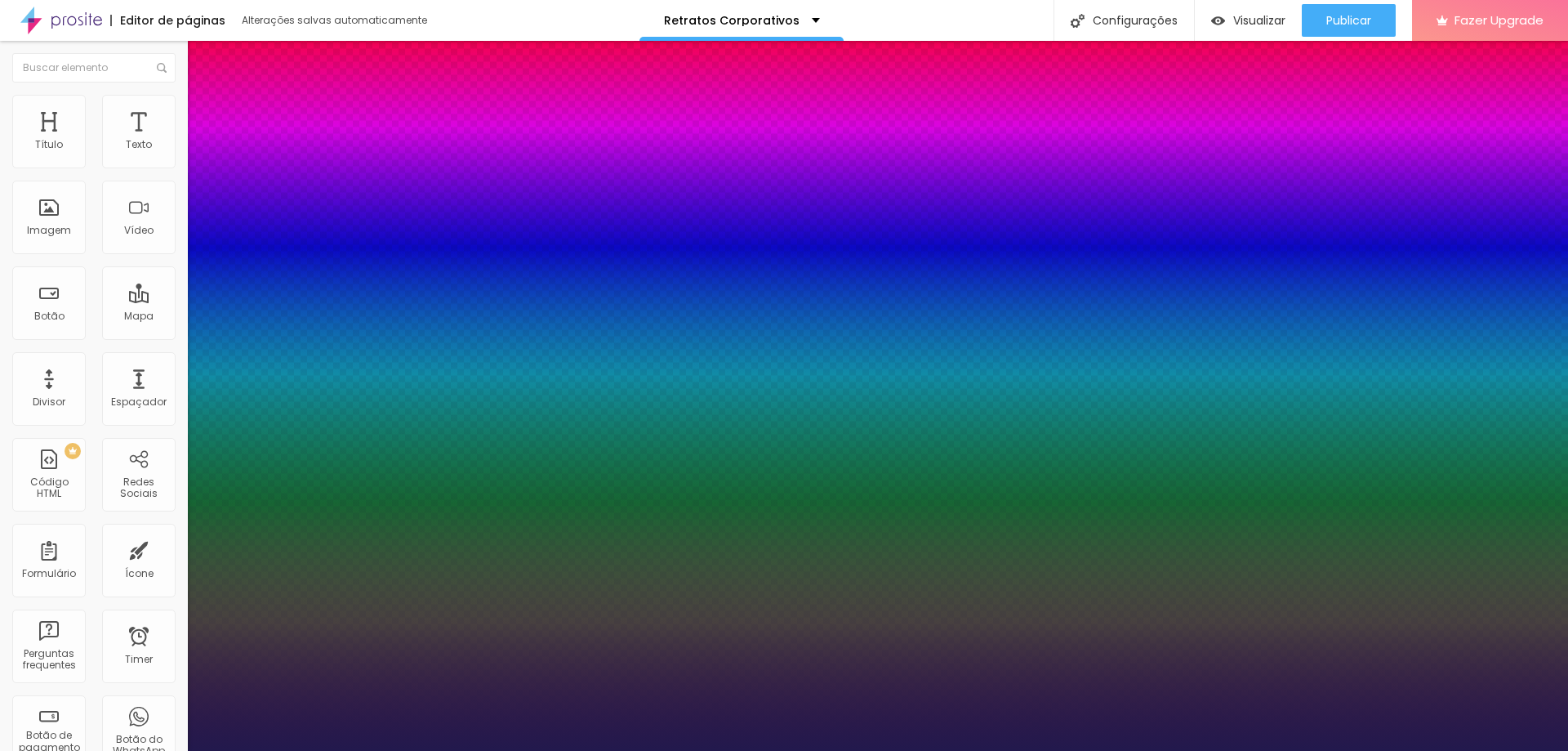
type input "35"
type input "1"
type input "37"
type input "1"
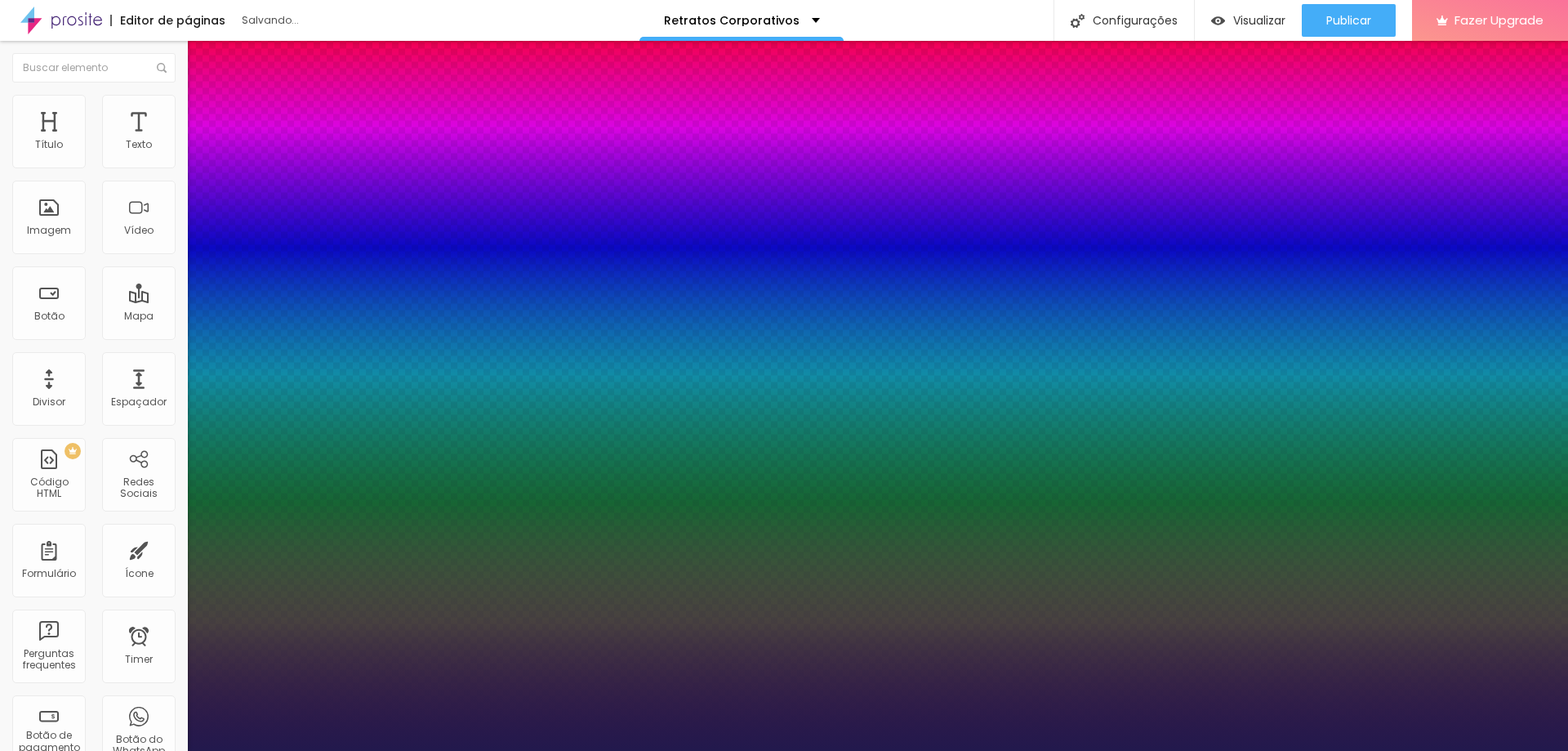
type input "36"
type input "1"
type input "35"
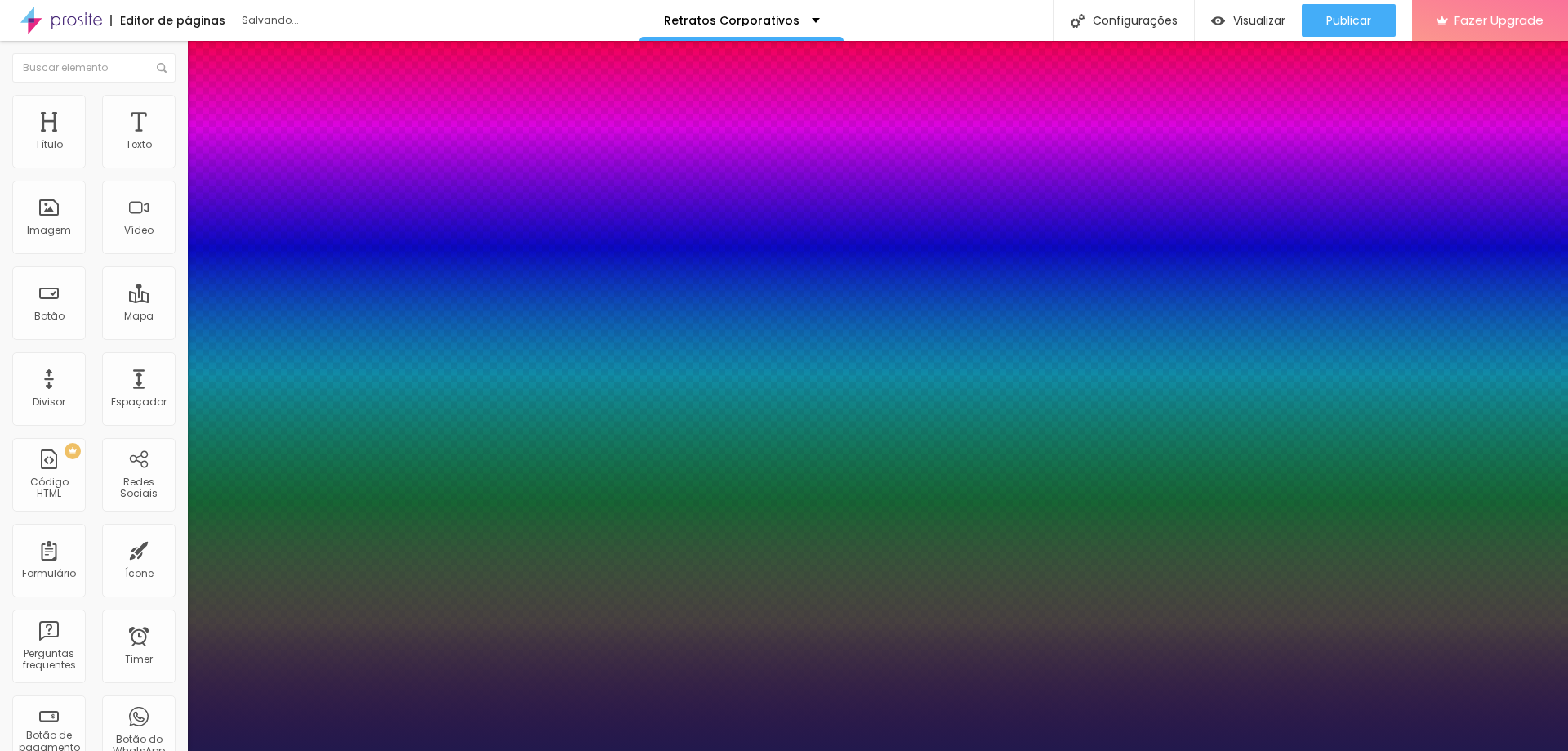
type input "1"
type input "31"
type input "1"
type input "29"
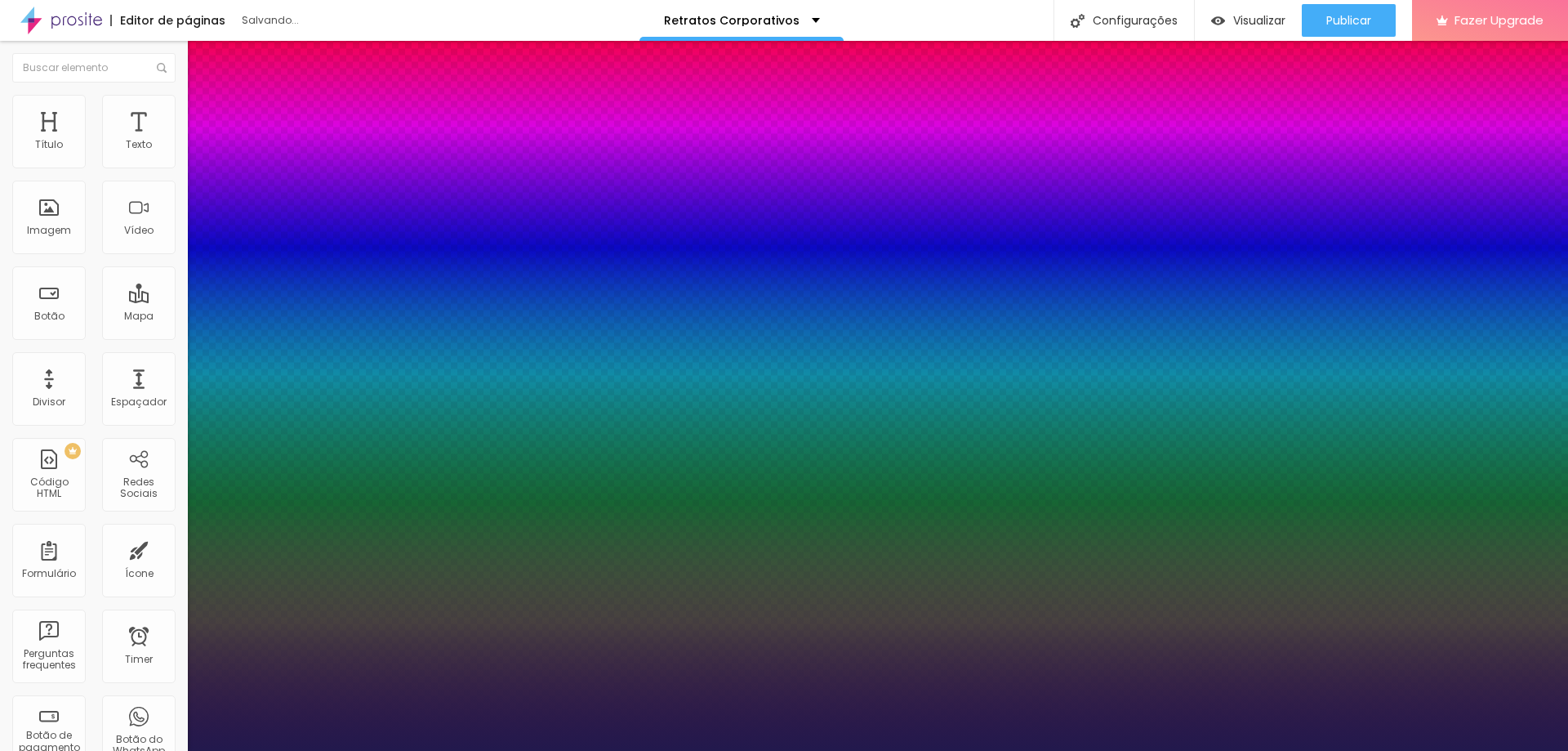
type input "29"
type input "1"
type input "28"
type input "1"
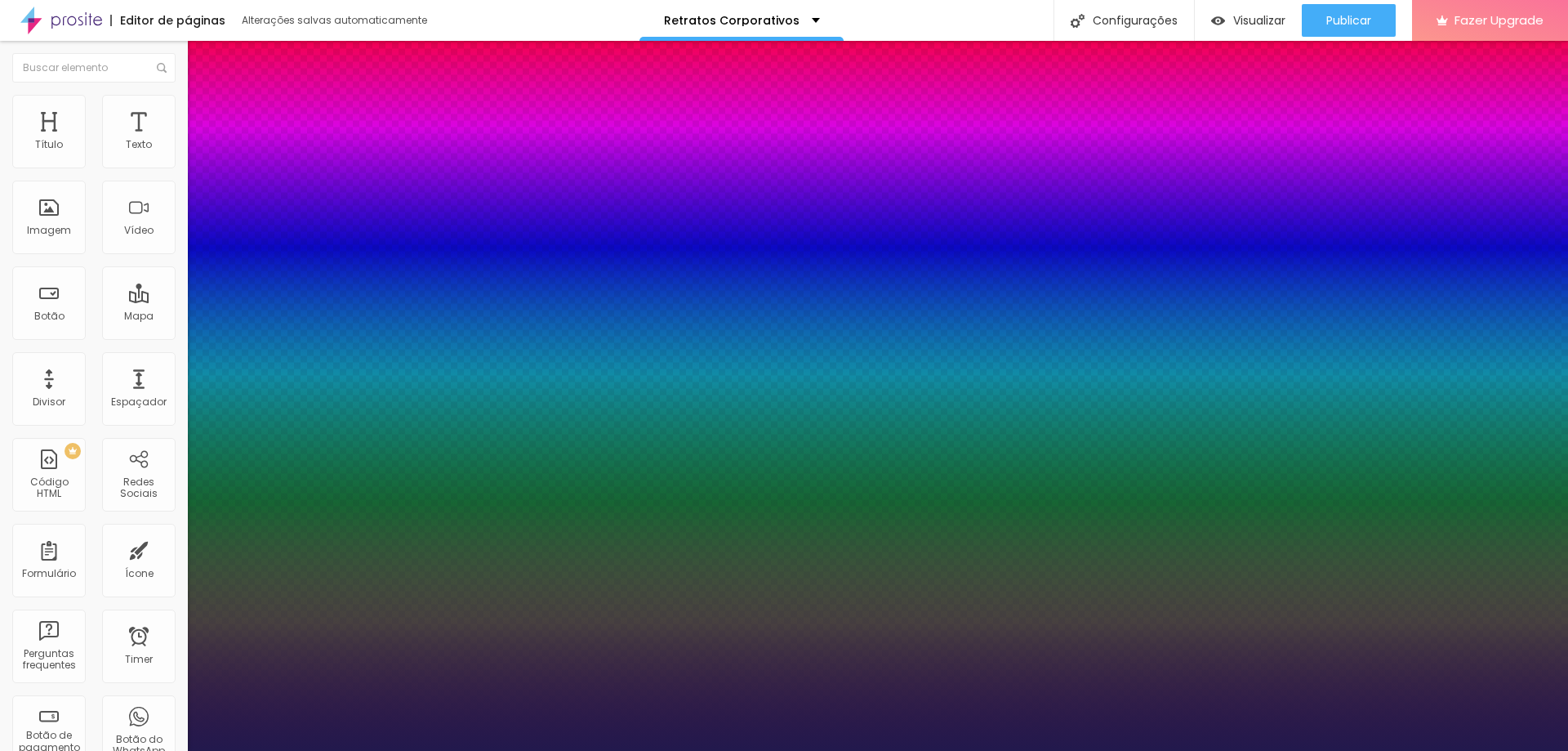
type input "27"
type input "1"
type input "26"
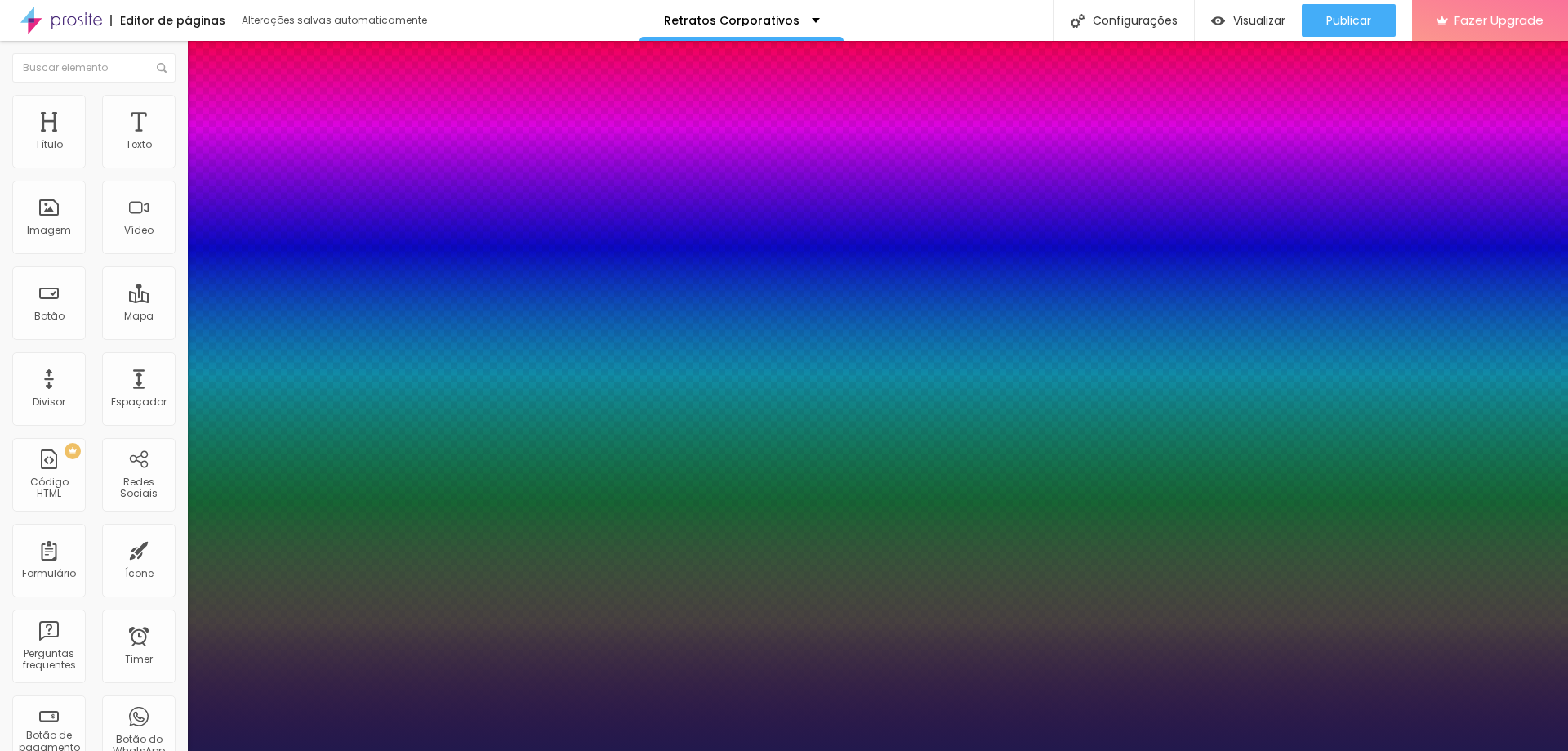
type input "1"
type input "24"
type input "1"
type input "23"
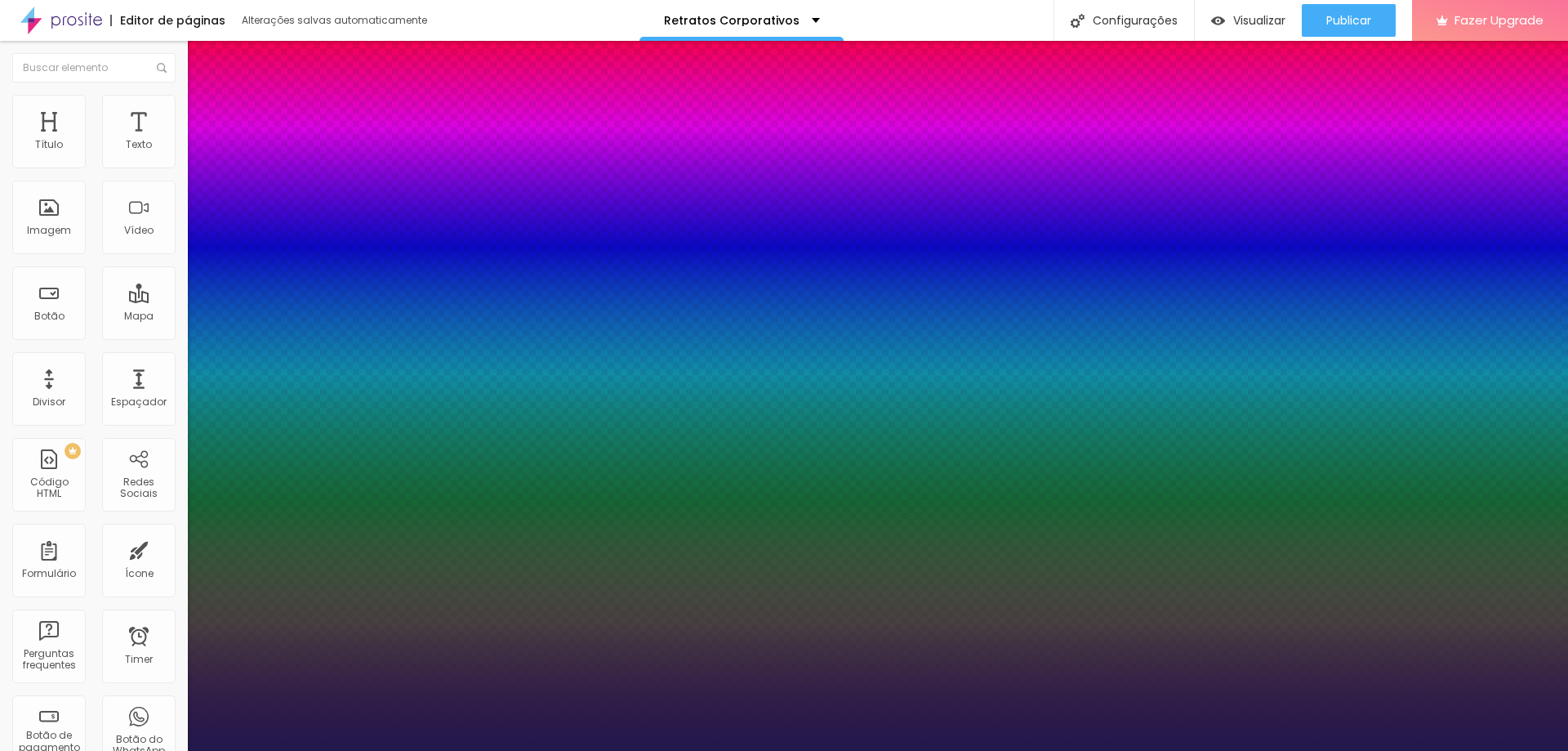
type input "23"
type input "1"
drag, startPoint x: 220, startPoint y: 281, endPoint x: 229, endPoint y: 288, distance: 11.4
type input "23"
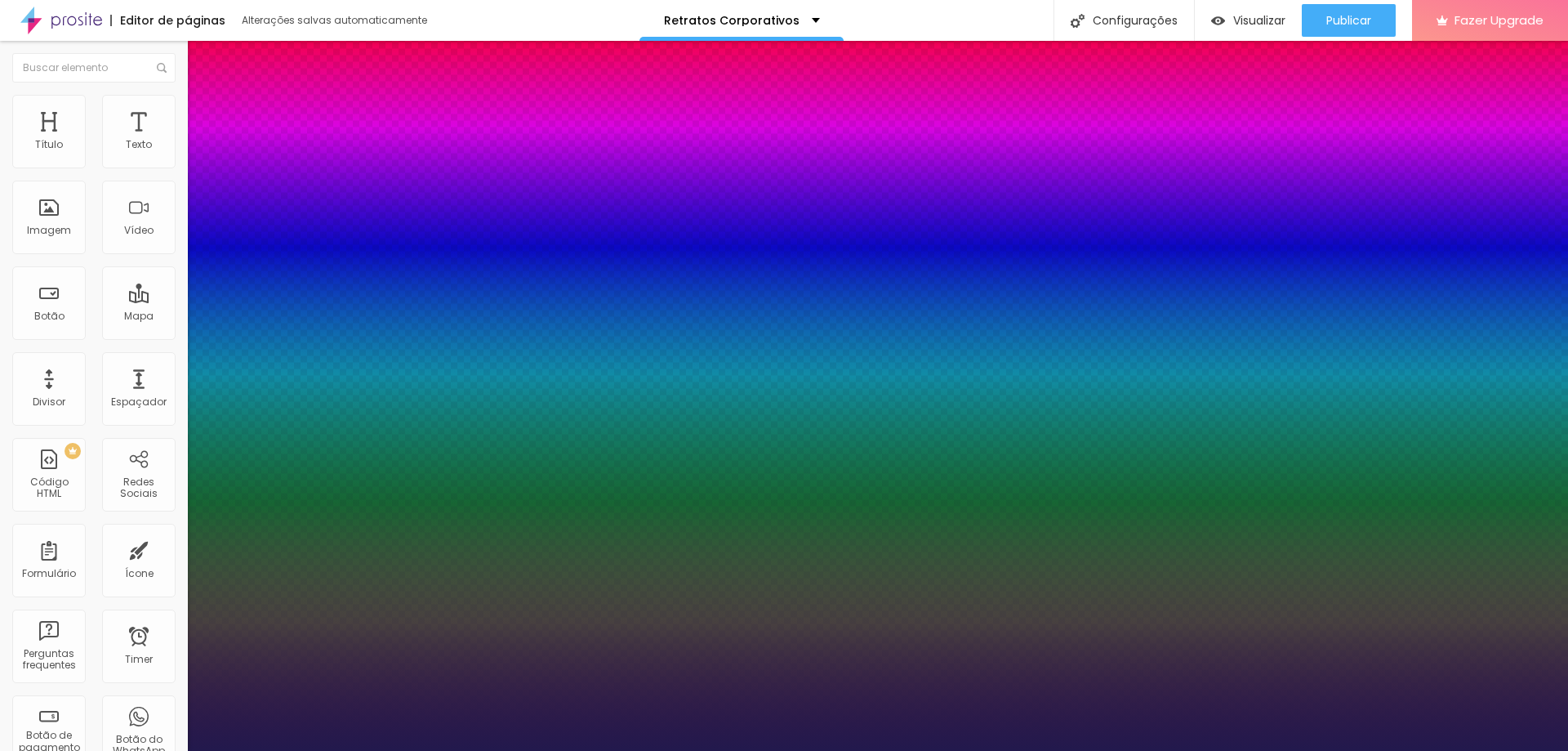
click at [1356, 750] on div at bounding box center [784, 751] width 1568 height 0
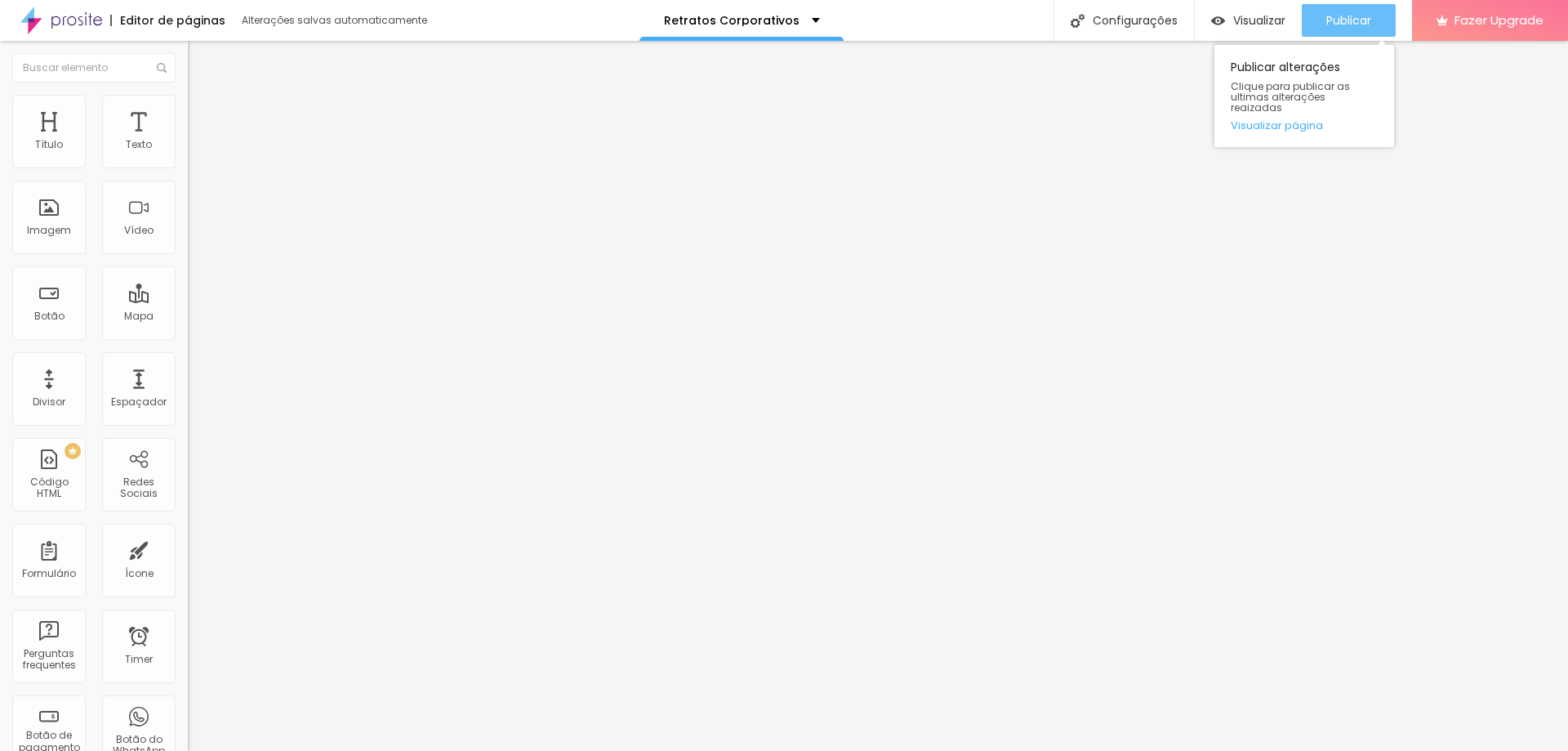
click at [1349, 21] on span "Publicar" at bounding box center [1348, 21] width 45 height 13
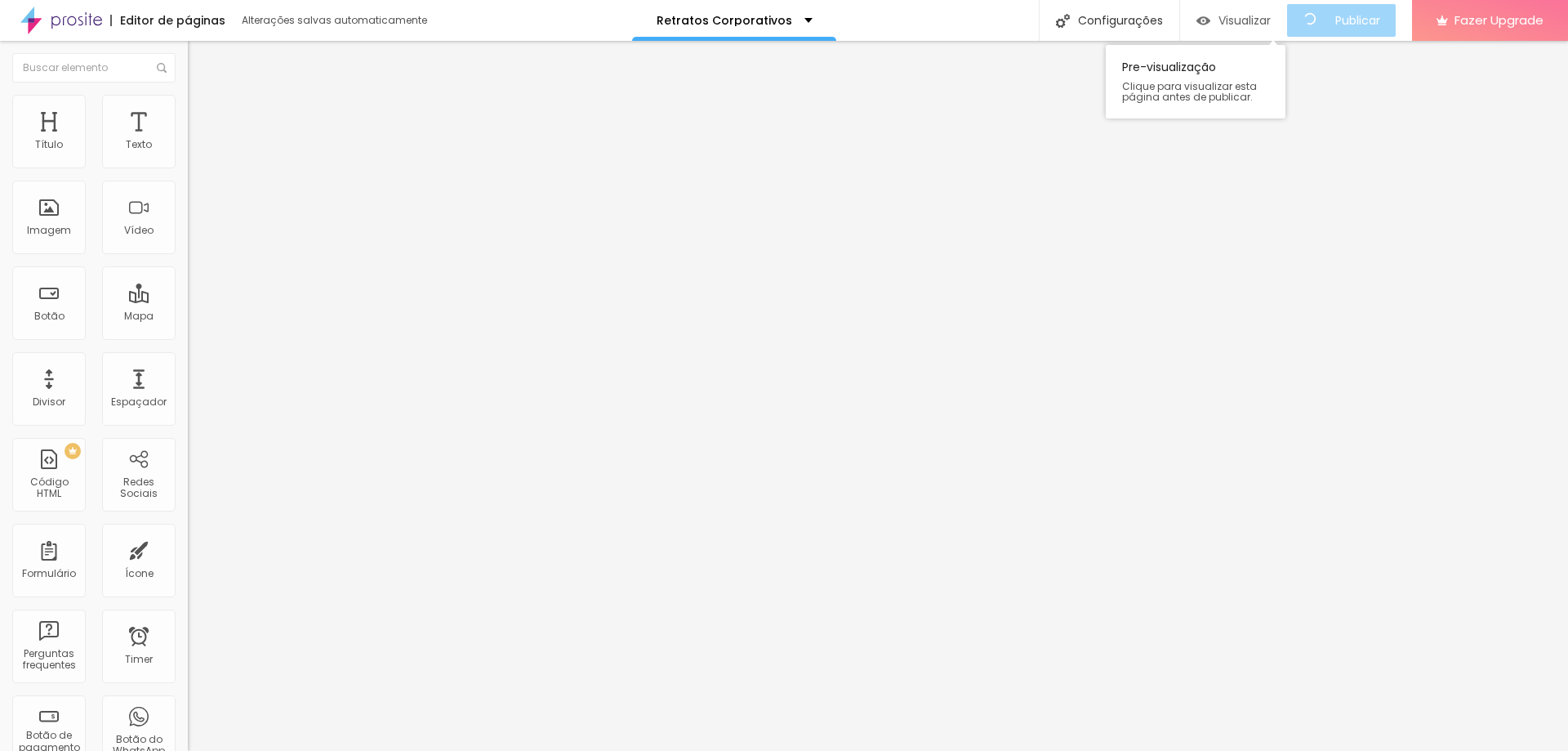
click at [1259, 31] on div "Visualizar" at bounding box center [1233, 21] width 74 height 33
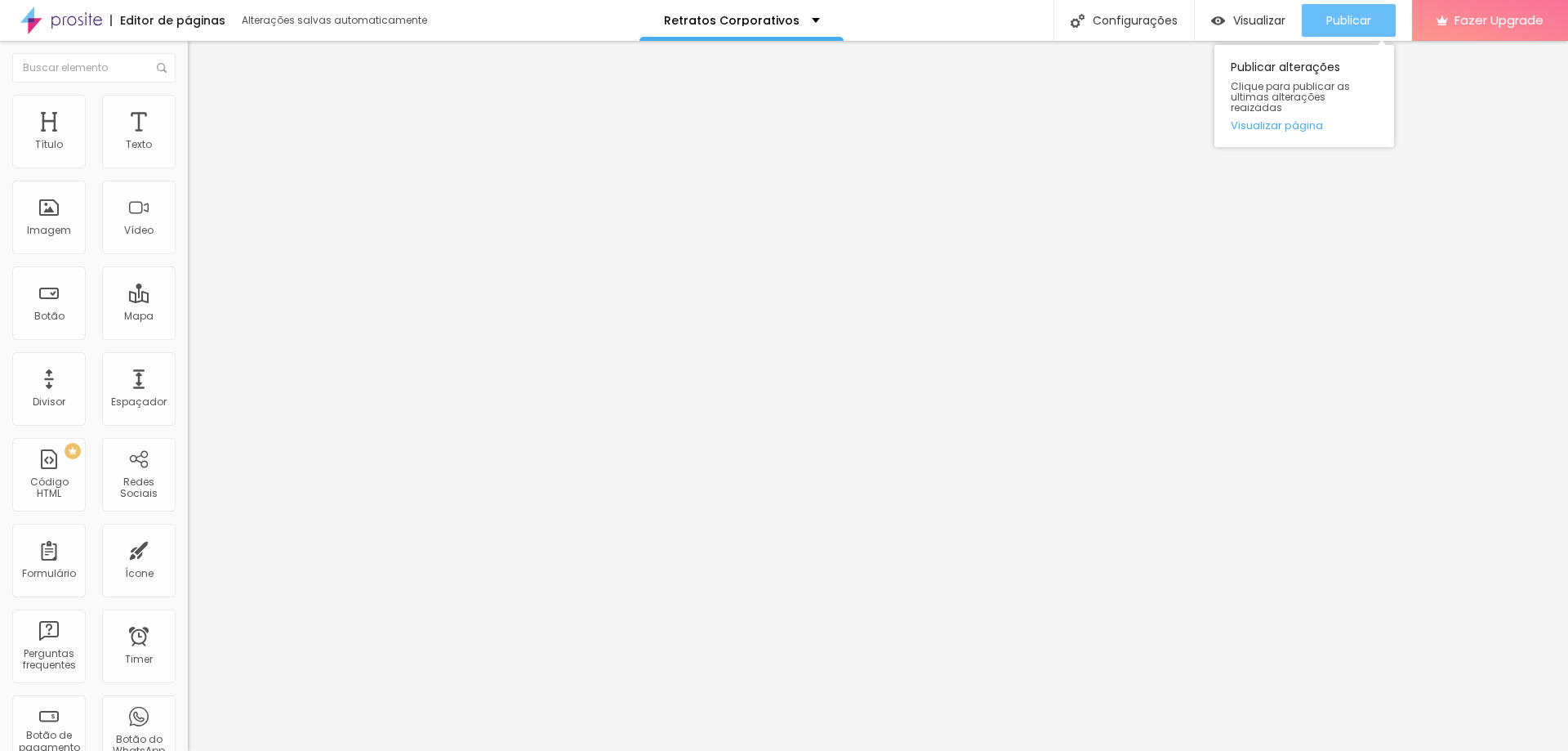
click at [1358, 5] on div "Publicar" at bounding box center [1348, 21] width 45 height 33
